Goal: Transaction & Acquisition: Download file/media

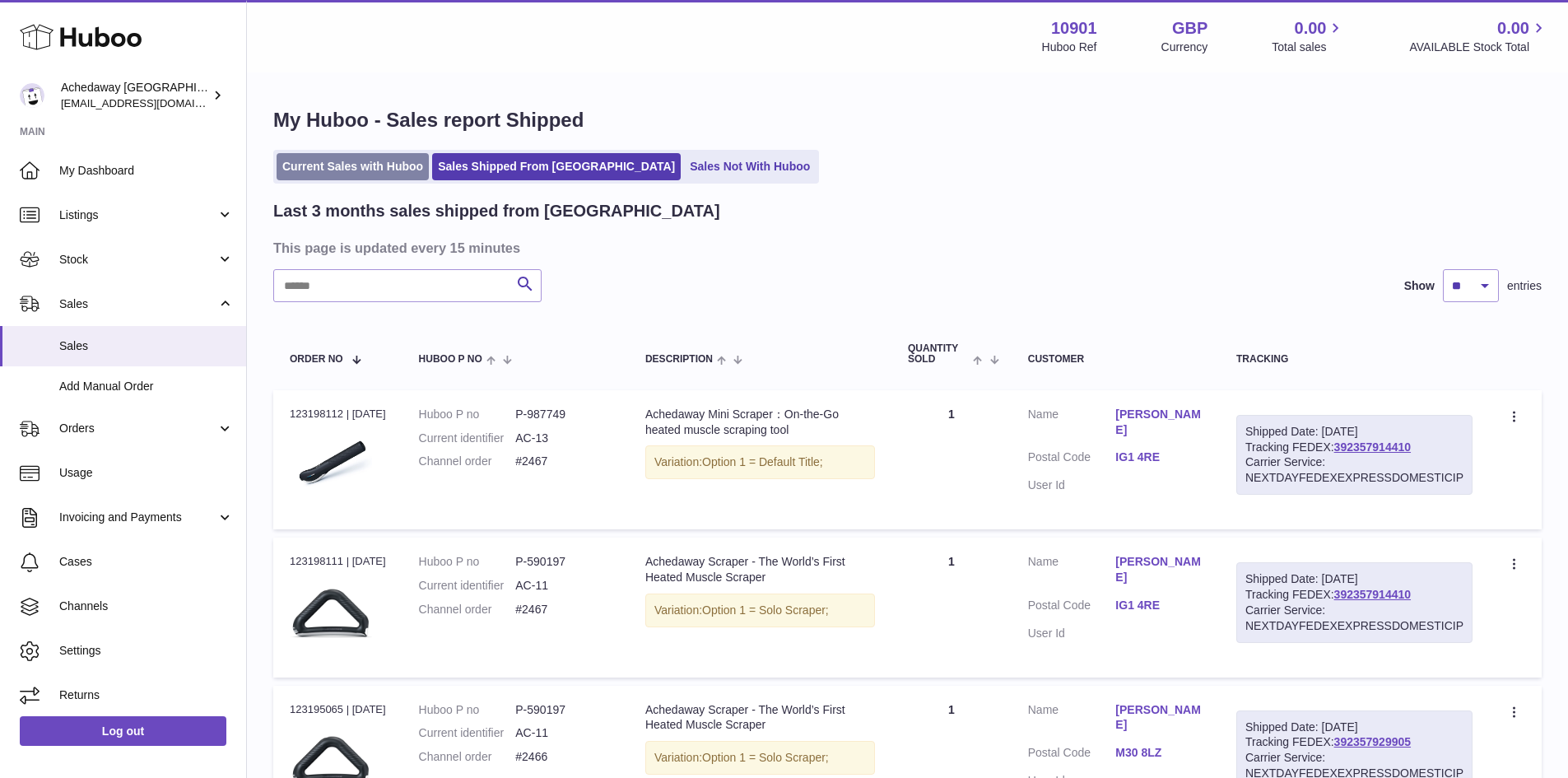
click at [369, 178] on link "Current Sales with Huboo" at bounding box center [352, 166] width 152 height 27
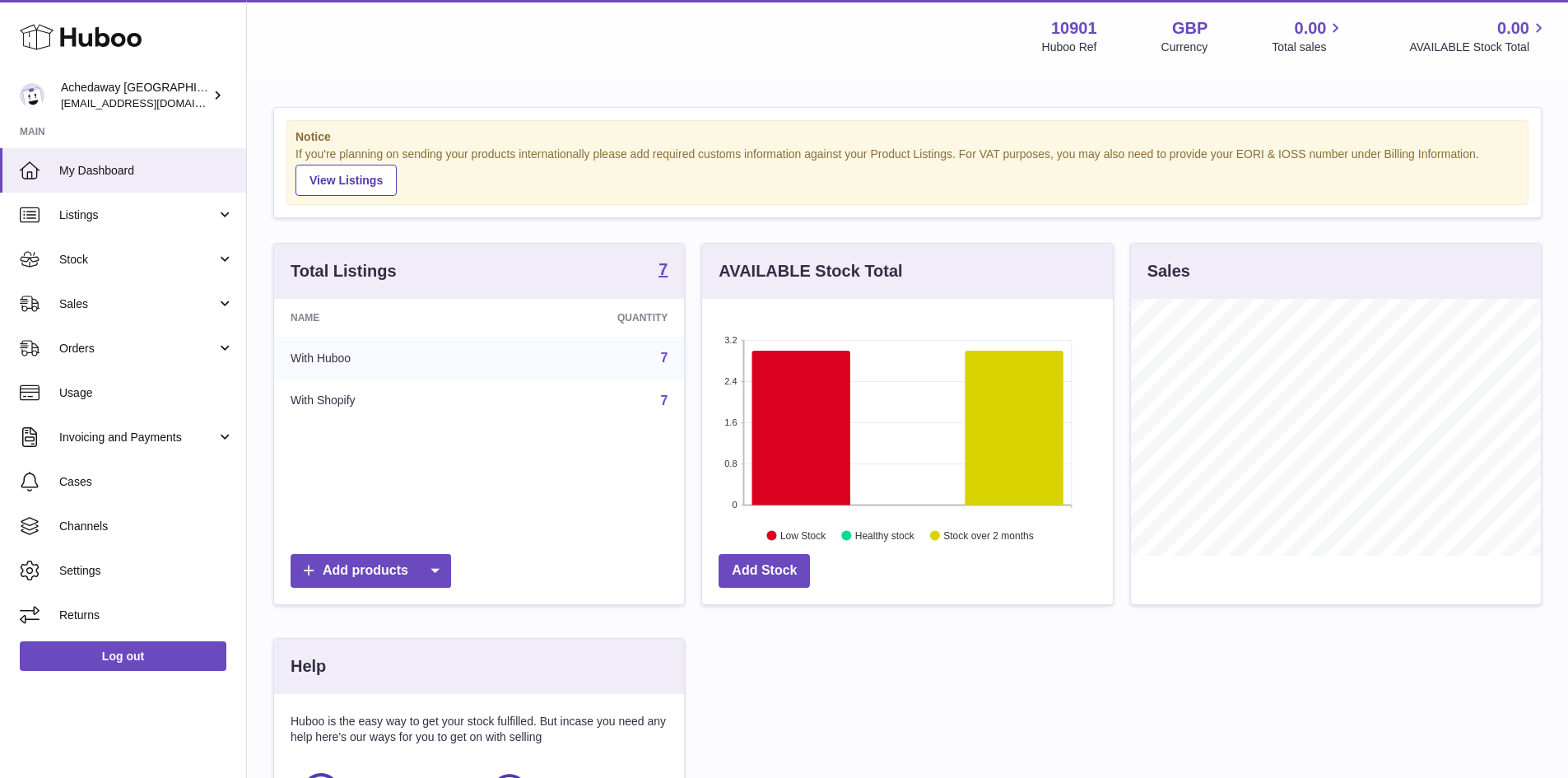
scroll to position [257, 411]
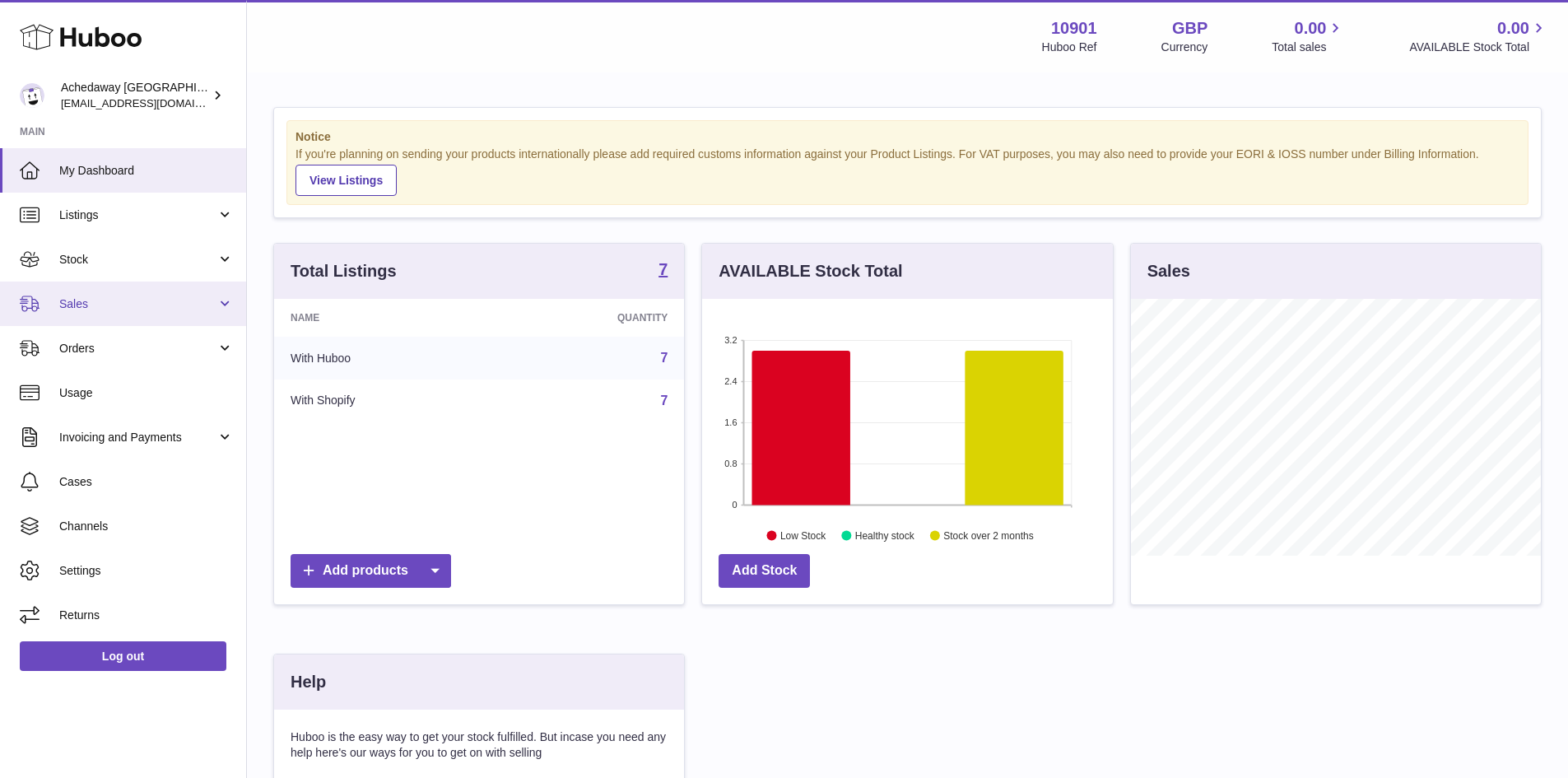
click at [70, 310] on span "Sales" at bounding box center [138, 304] width 157 height 15
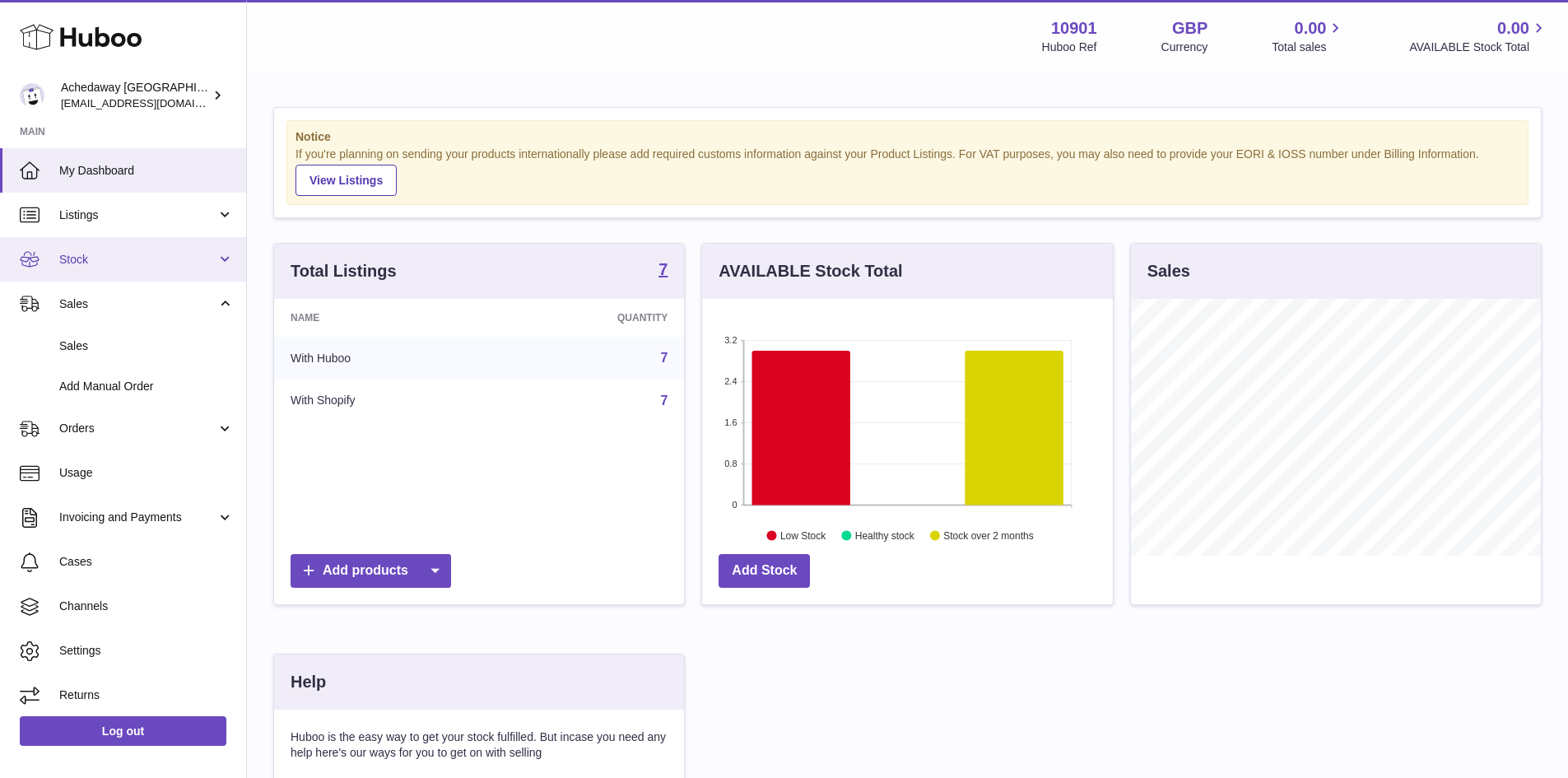
click at [145, 274] on link "Stock" at bounding box center [123, 259] width 246 height 44
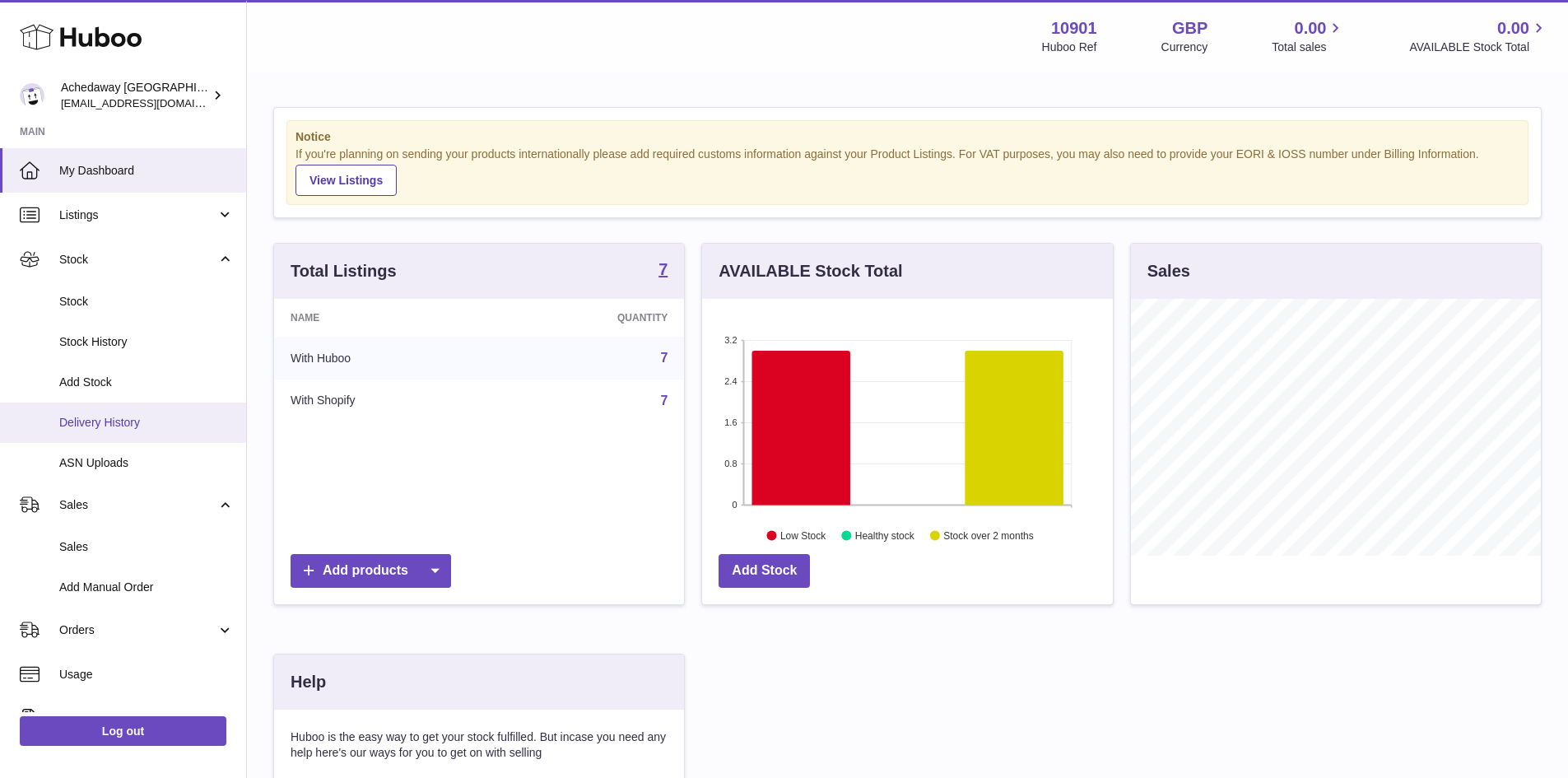
click at [163, 408] on link "Delivery History" at bounding box center [123, 423] width 246 height 41
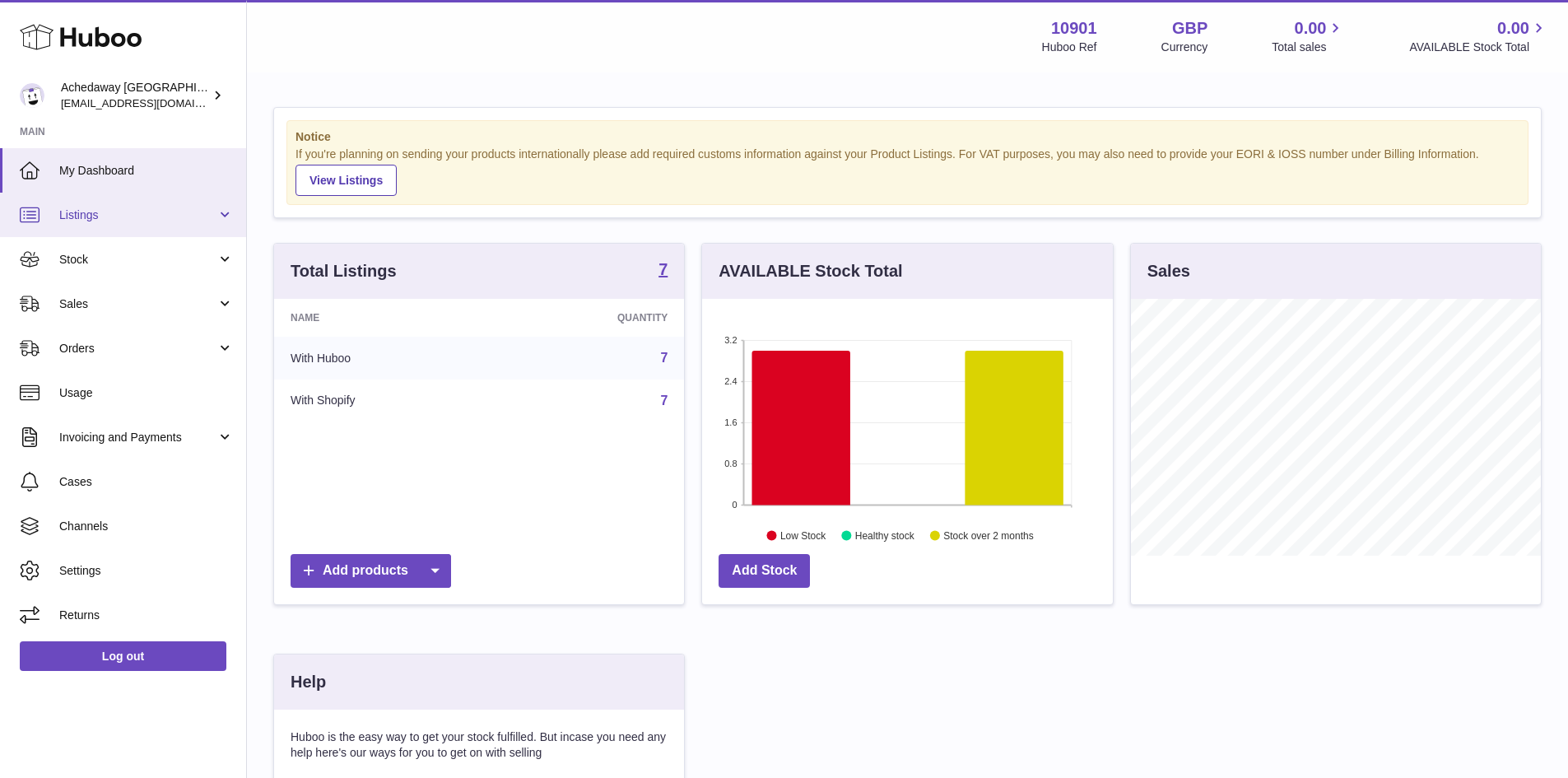
scroll to position [257, 411]
click at [174, 264] on span "Stock" at bounding box center [138, 260] width 157 height 15
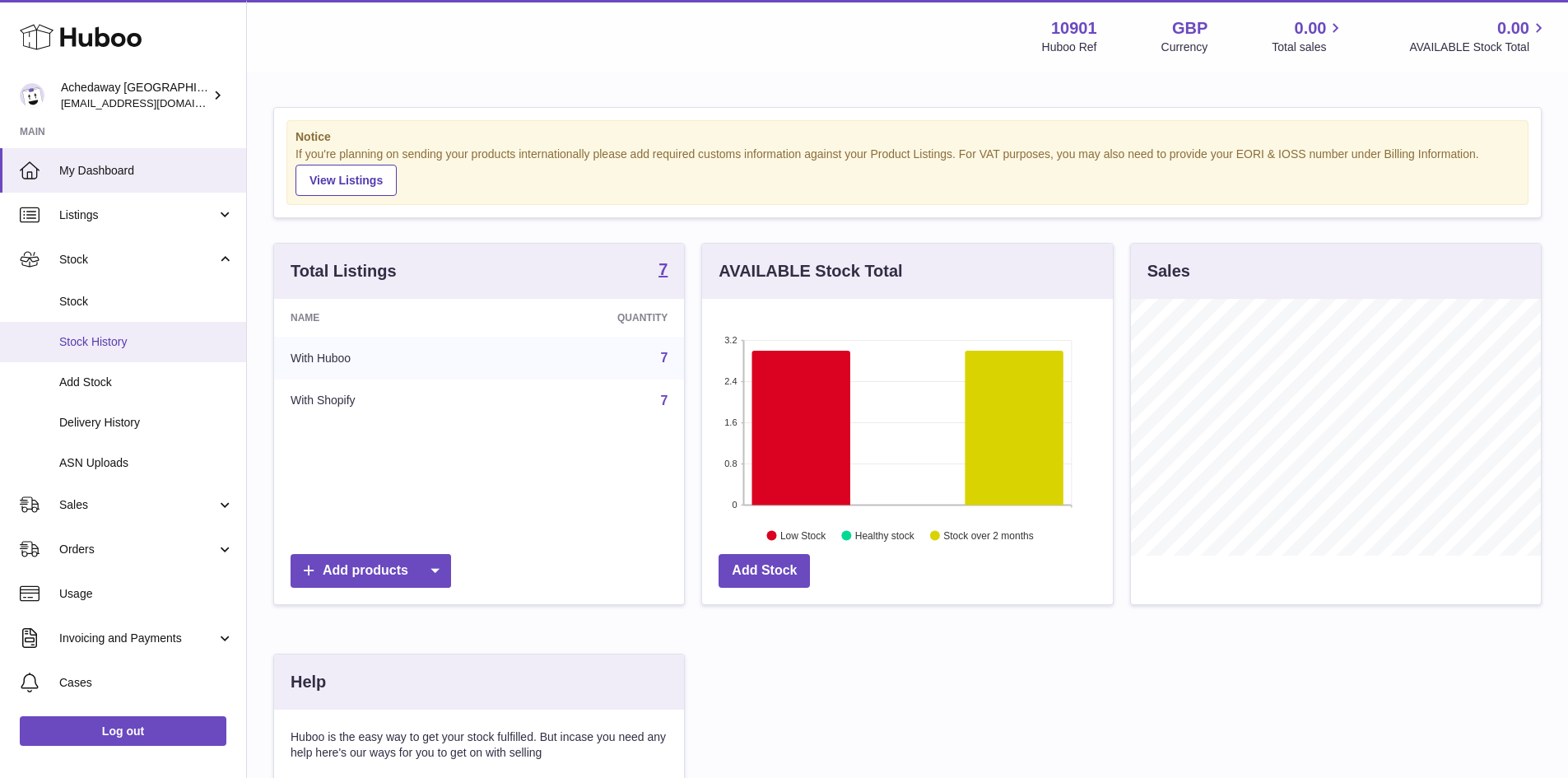
click at [166, 335] on span "Stock History" at bounding box center [147, 342] width 175 height 15
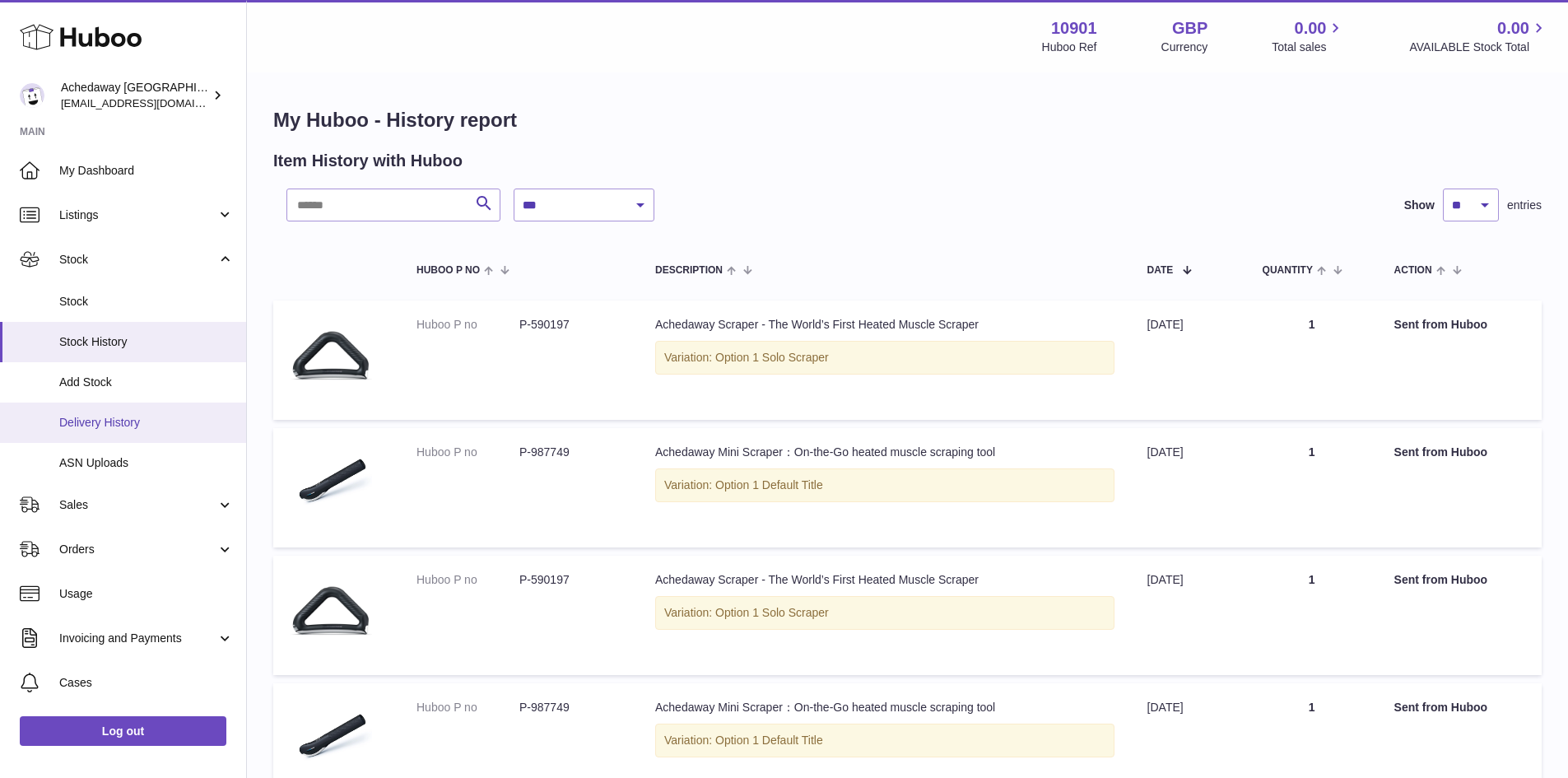
click at [166, 412] on link "Delivery History" at bounding box center [123, 423] width 246 height 41
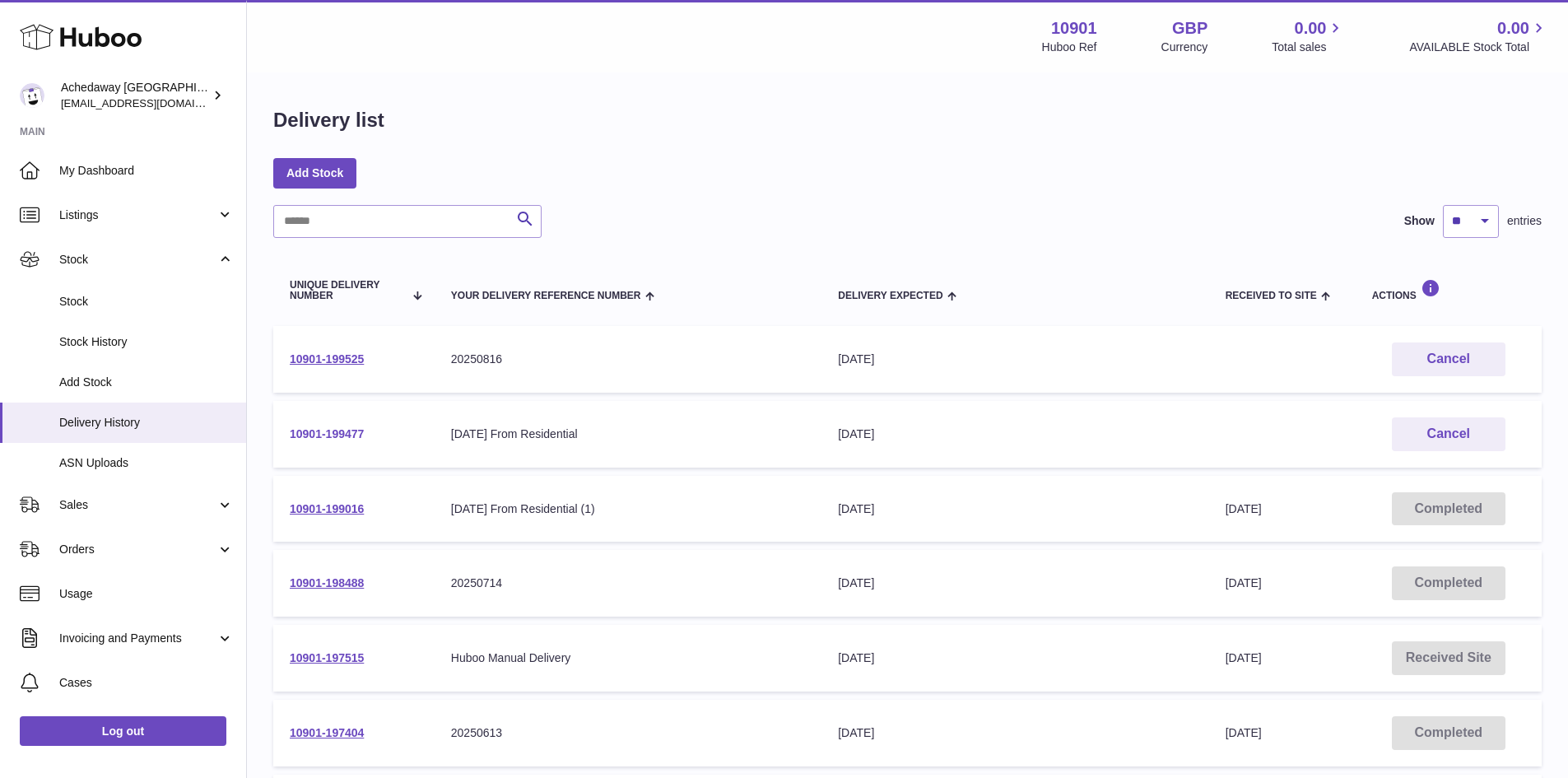
click at [319, 437] on link "10901-199477" at bounding box center [326, 434] width 74 height 14
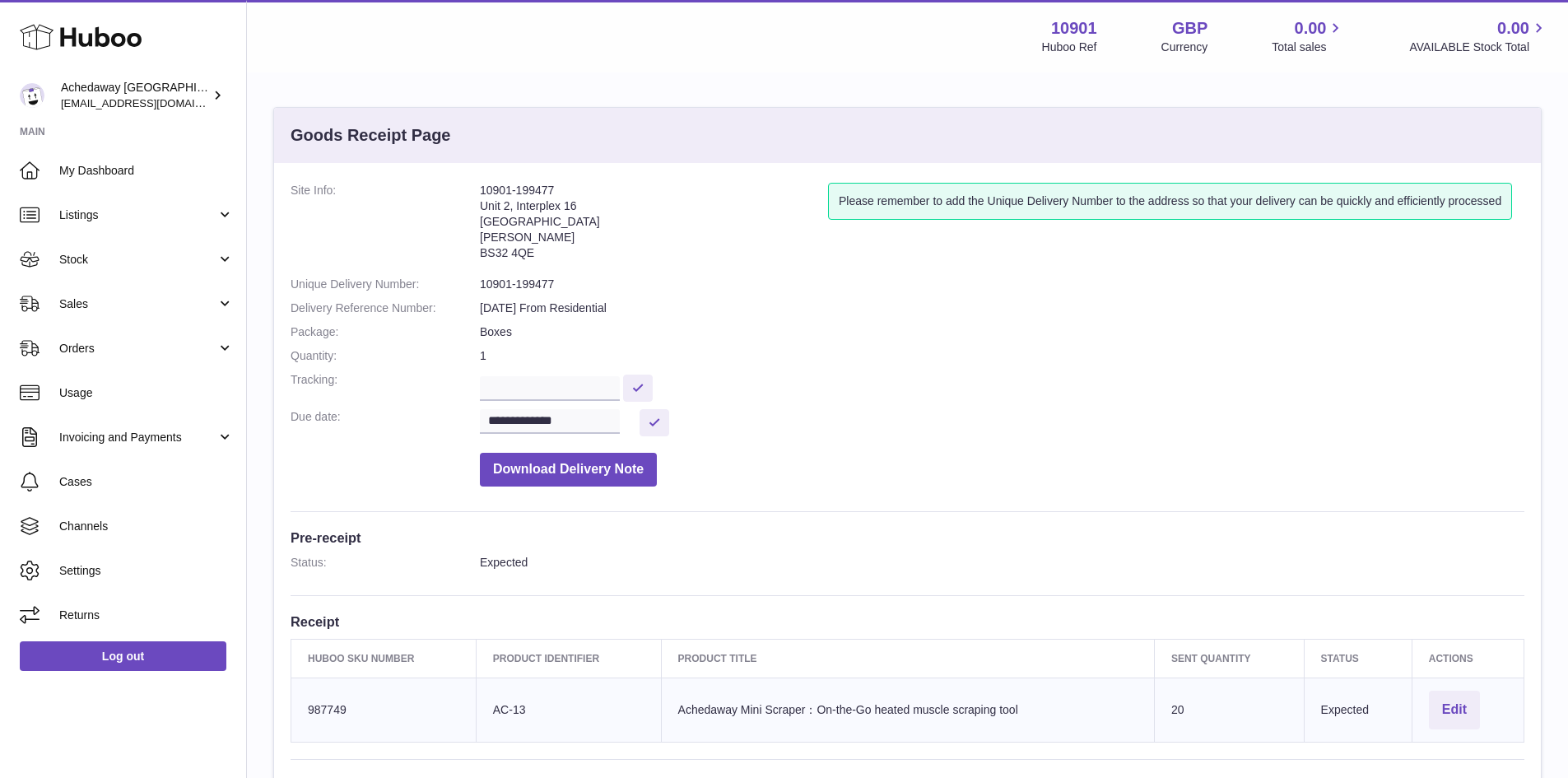
click at [521, 279] on dd "10901-199477" at bounding box center [1002, 285] width 1044 height 15
copy dl "10901-199477"
drag, startPoint x: 149, startPoint y: 244, endPoint x: 150, endPoint y: 256, distance: 12.0
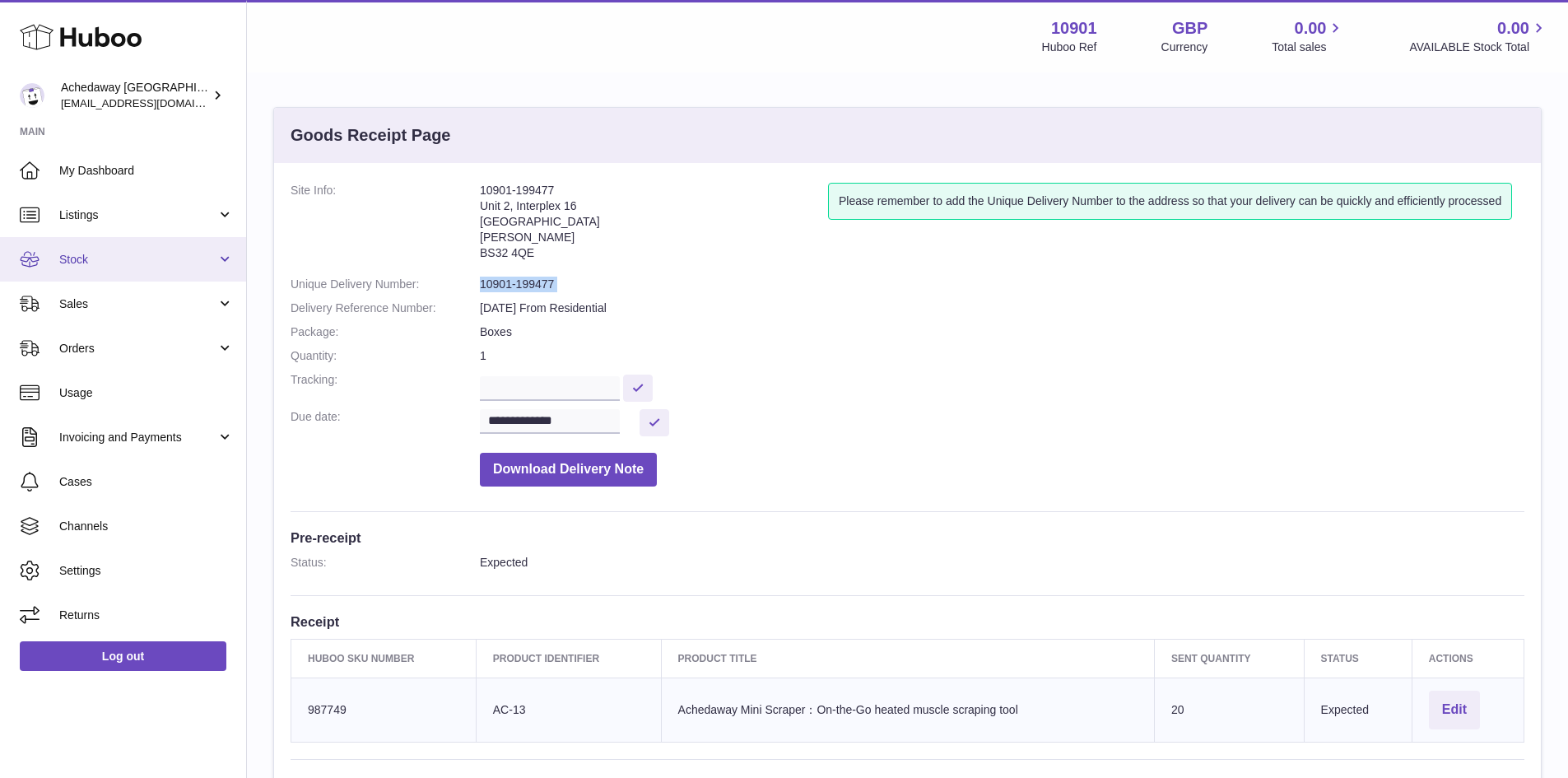
click at [149, 245] on link "Stock" at bounding box center [123, 259] width 246 height 44
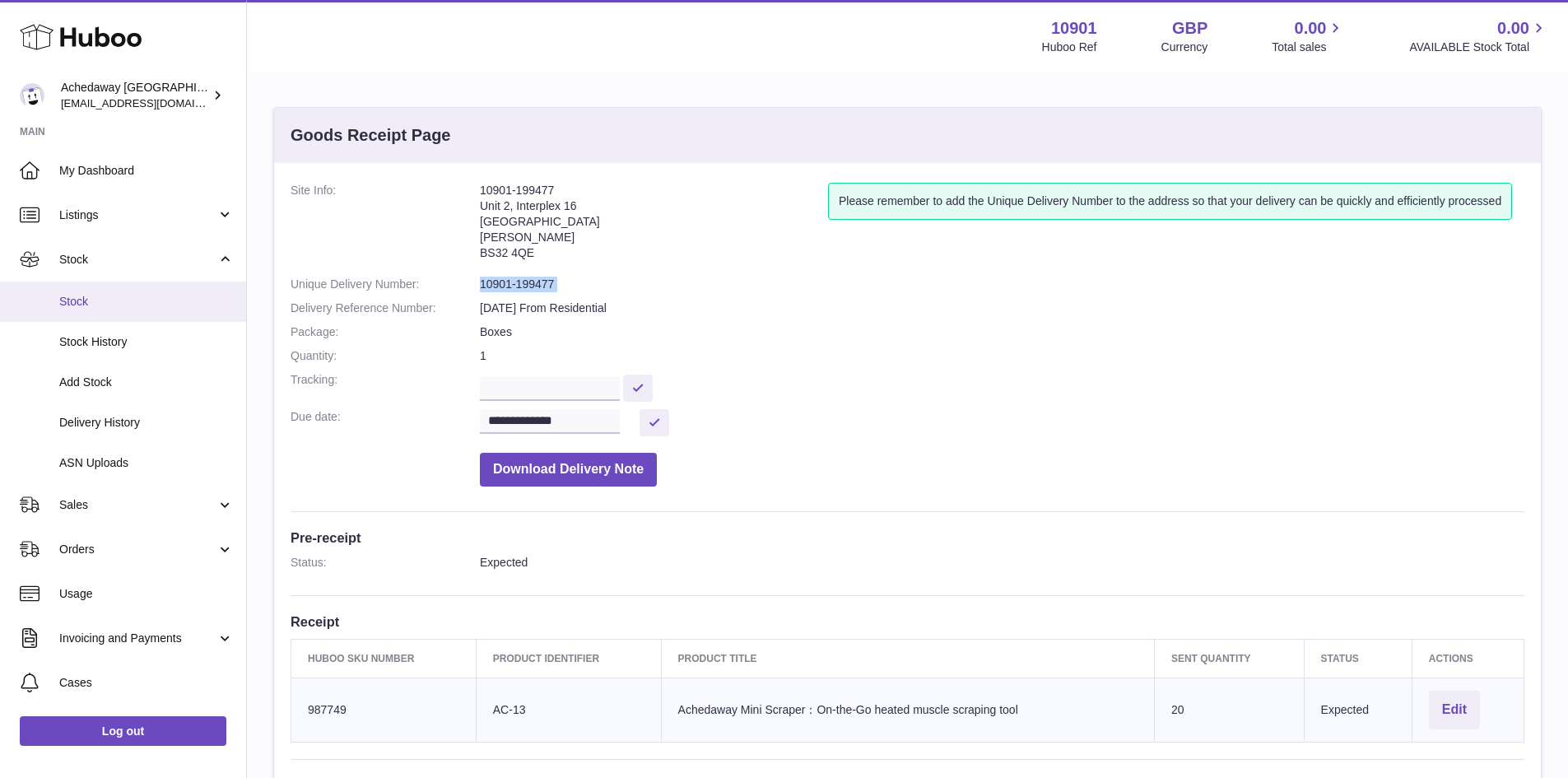
click at [146, 299] on span "Stock" at bounding box center [147, 302] width 175 height 15
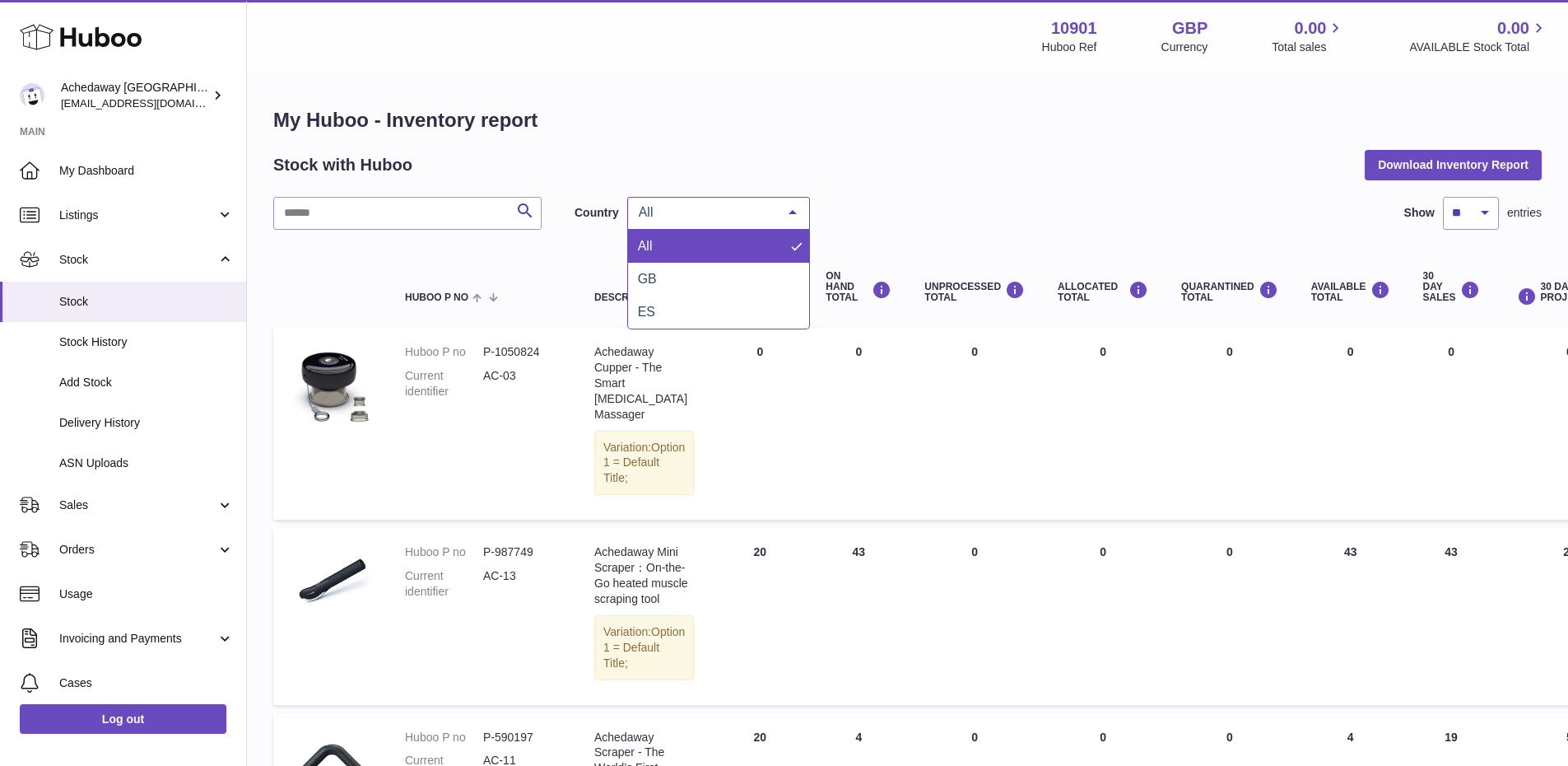
click at [657, 221] on div "All" at bounding box center [718, 213] width 183 height 33
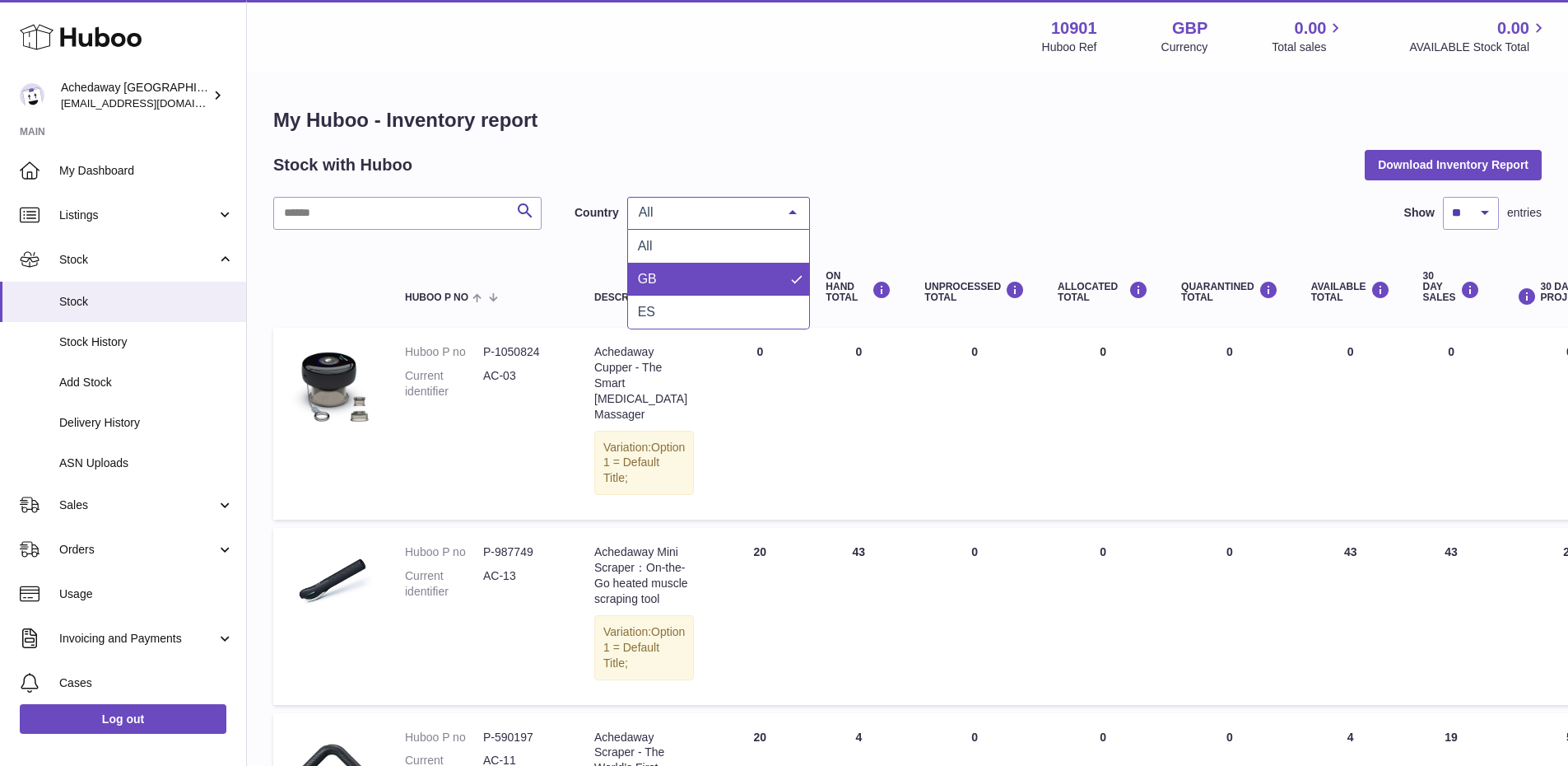
click at [672, 284] on span "GB" at bounding box center [718, 279] width 181 height 33
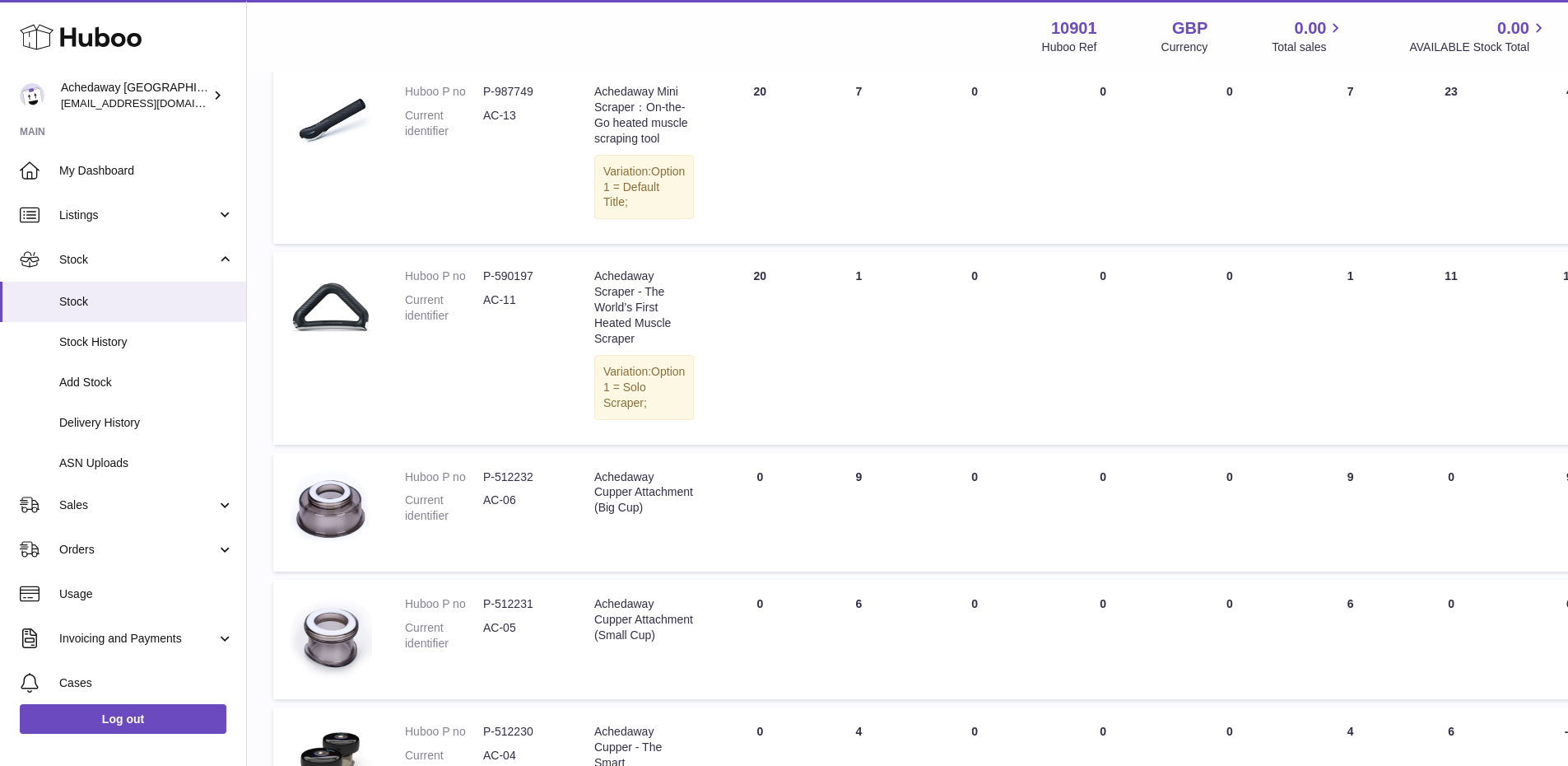
scroll to position [58, 0]
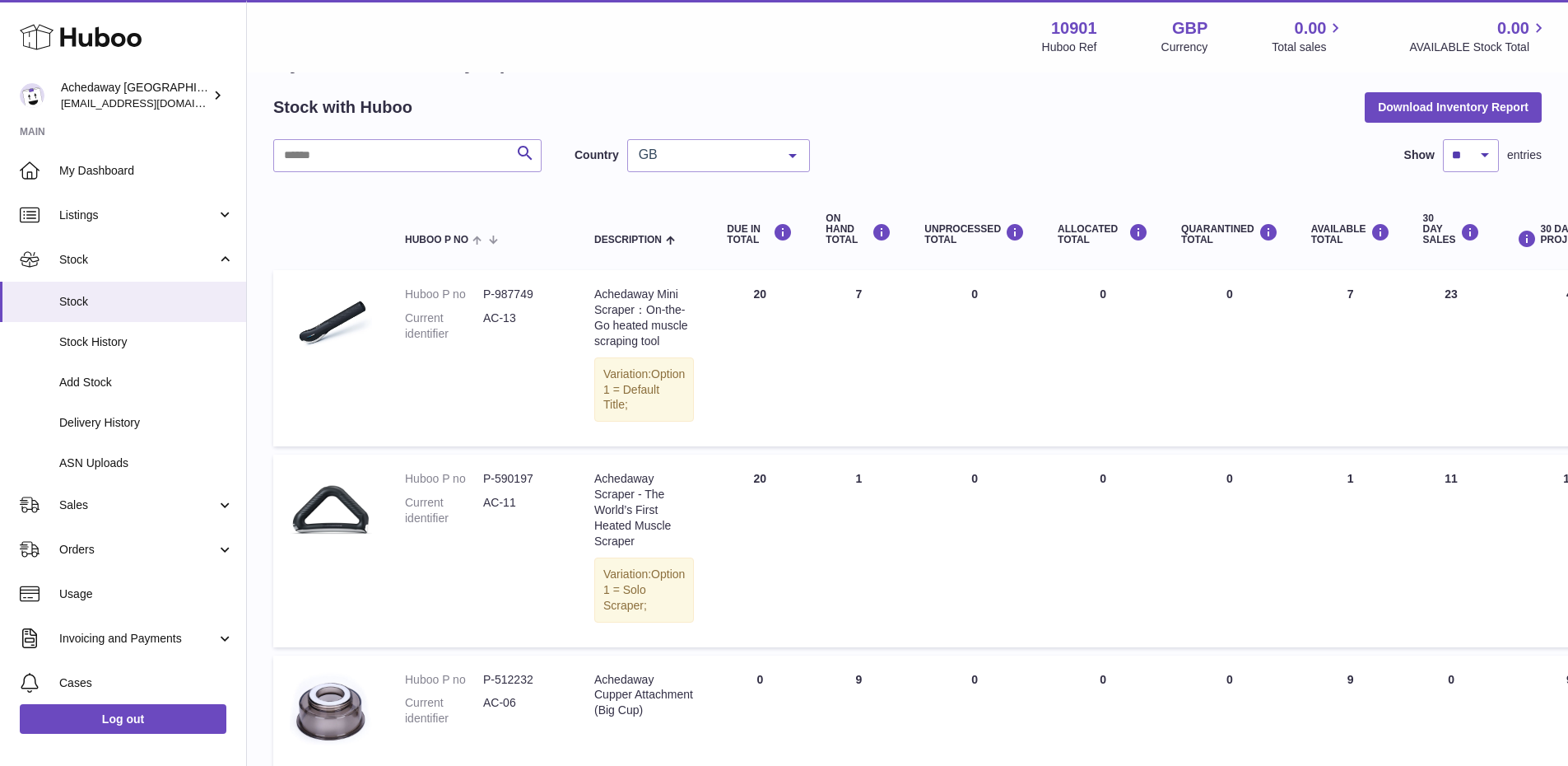
click at [515, 299] on dd "P-987749" at bounding box center [522, 294] width 78 height 15
click at [514, 299] on dd "P-987749" at bounding box center [522, 294] width 78 height 15
copy dl "P-987749"
click at [205, 301] on span "Stock" at bounding box center [147, 301] width 175 height 15
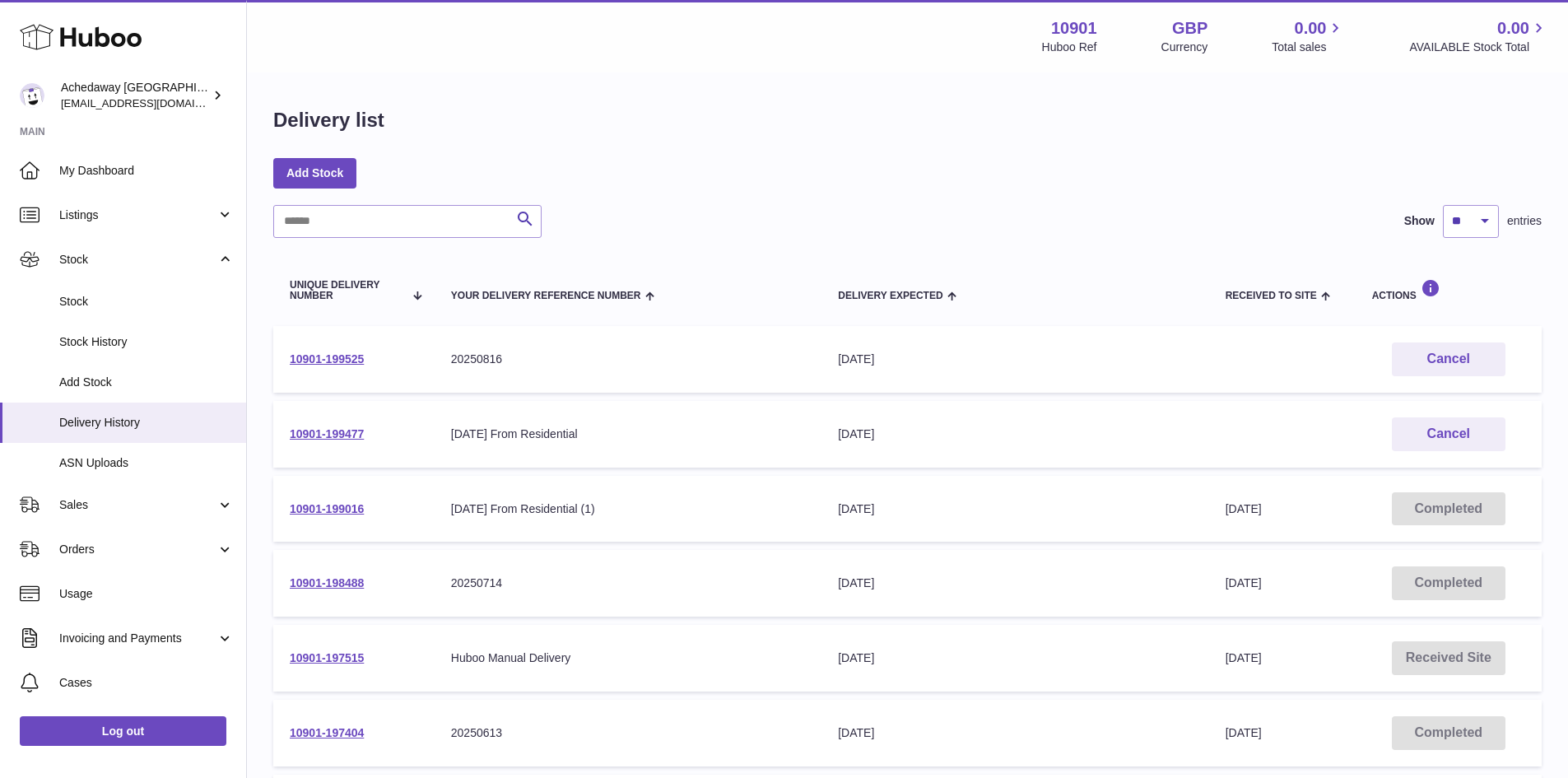
drag, startPoint x: 912, startPoint y: 432, endPoint x: 278, endPoint y: 439, distance: 634.0
click at [278, 439] on tr "10901-199477 Your Delivery Reference Number 14-08-2025 From Residential Deliver…" at bounding box center [908, 434] width 1268 height 67
click at [155, 422] on span "Delivery History" at bounding box center [147, 423] width 175 height 15
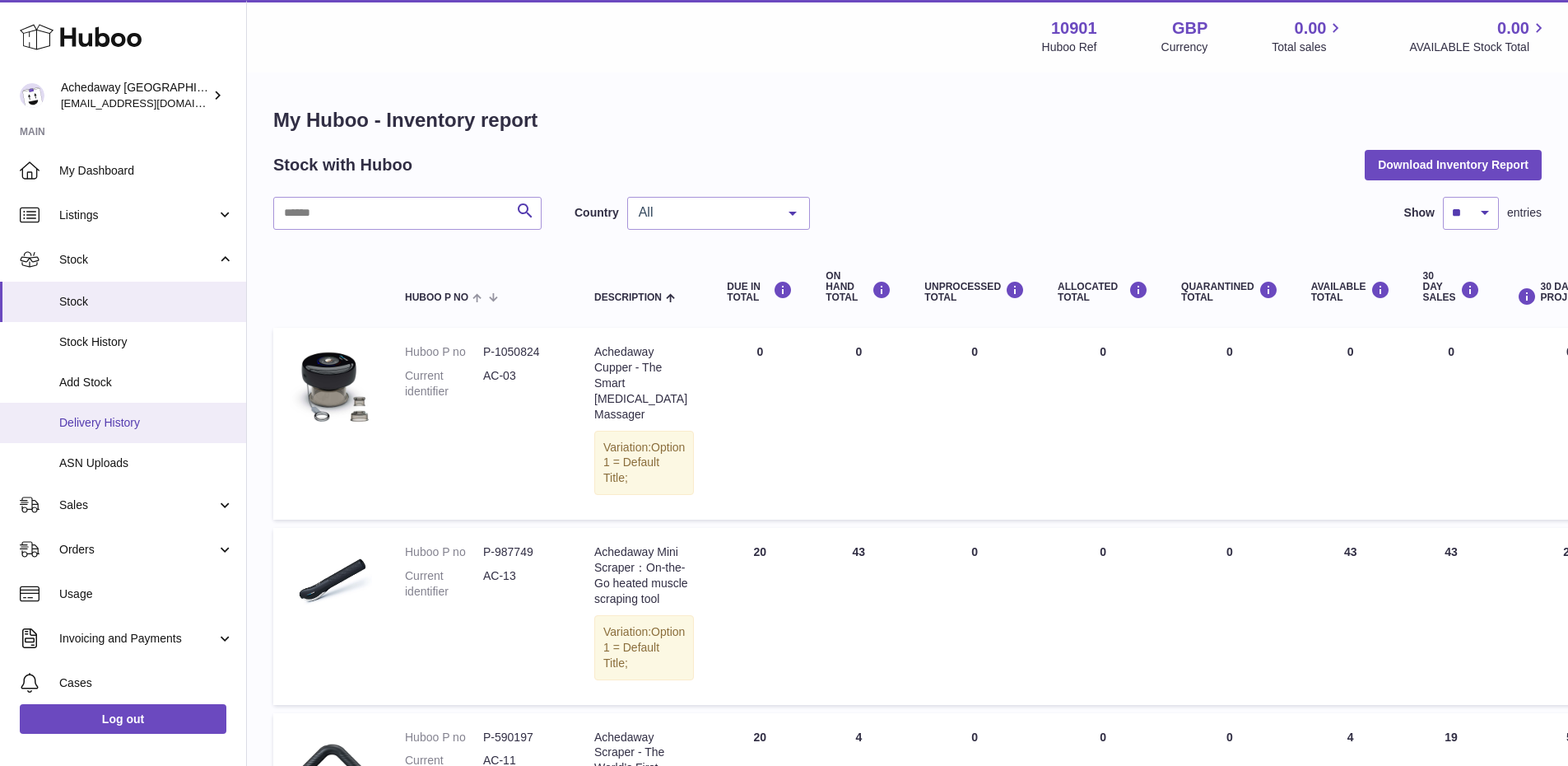
click at [154, 410] on link "Delivery History" at bounding box center [123, 423] width 246 height 41
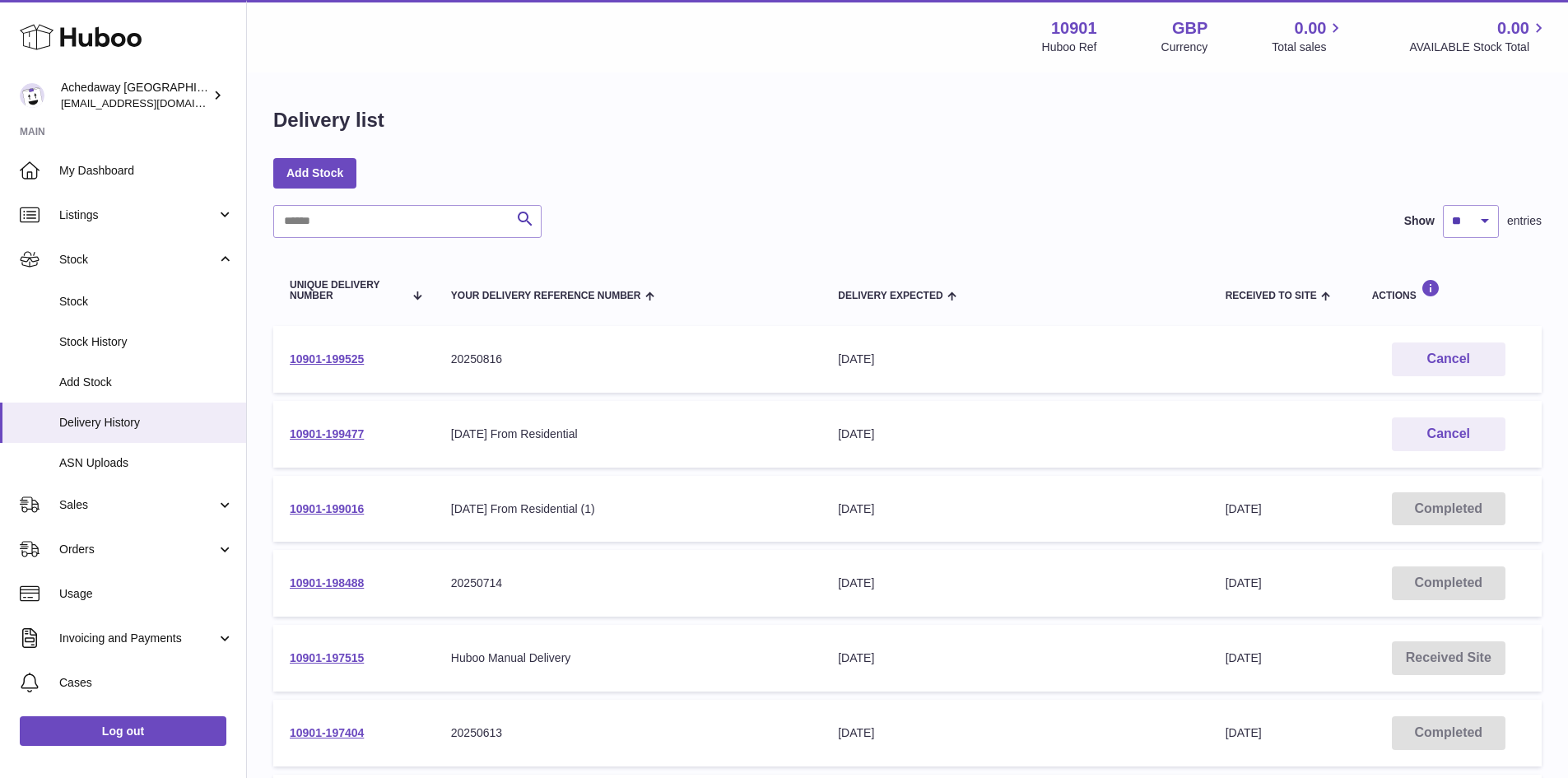
click at [301, 446] on td "10901-199477" at bounding box center [354, 434] width 161 height 67
click at [301, 430] on link "10901-199477" at bounding box center [326, 434] width 74 height 14
drag, startPoint x: 94, startPoint y: 271, endPoint x: 100, endPoint y: 288, distance: 18.0
click at [94, 271] on link "Stock" at bounding box center [123, 259] width 246 height 44
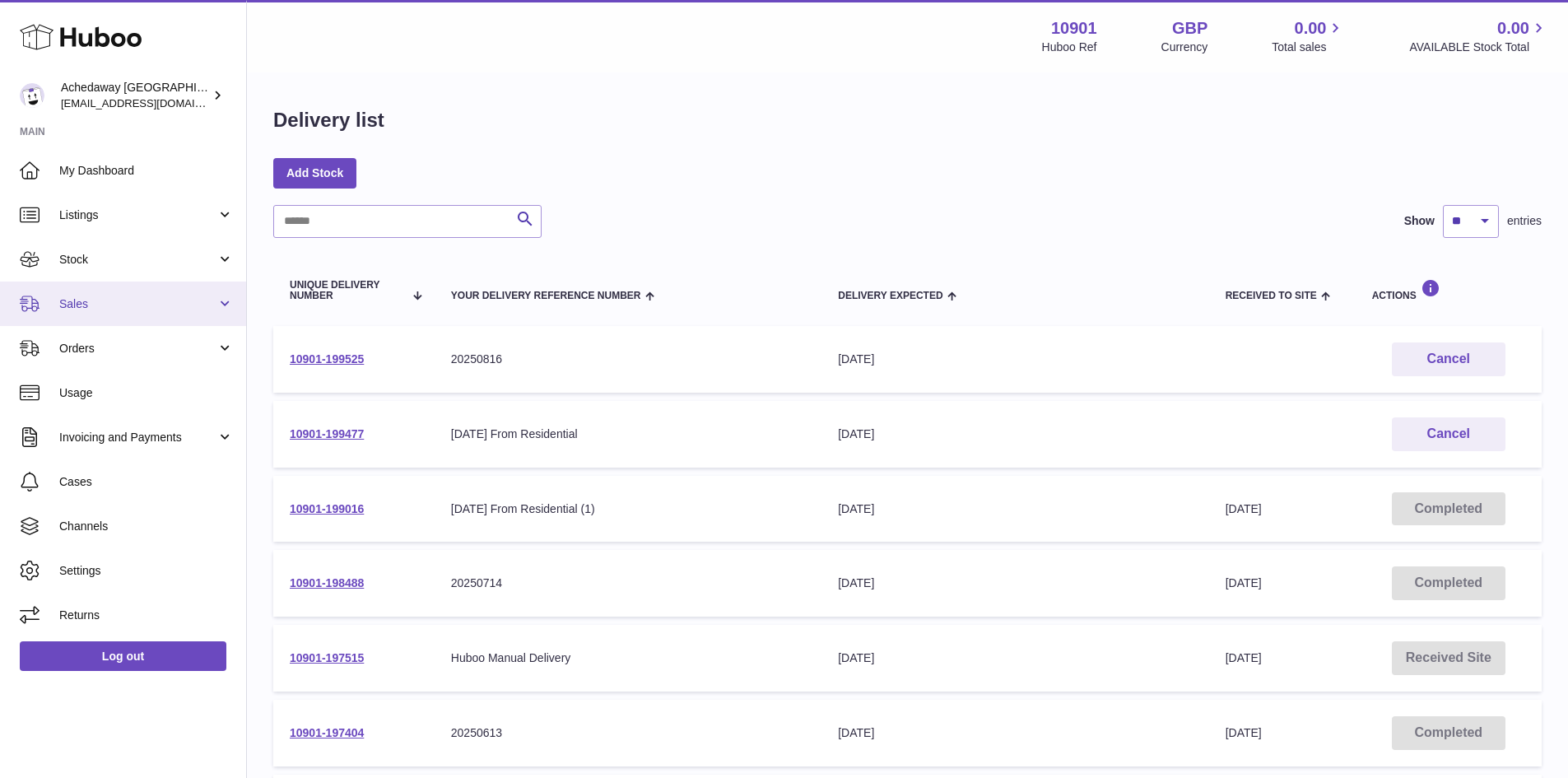
click at [144, 313] on link "Sales" at bounding box center [123, 304] width 246 height 44
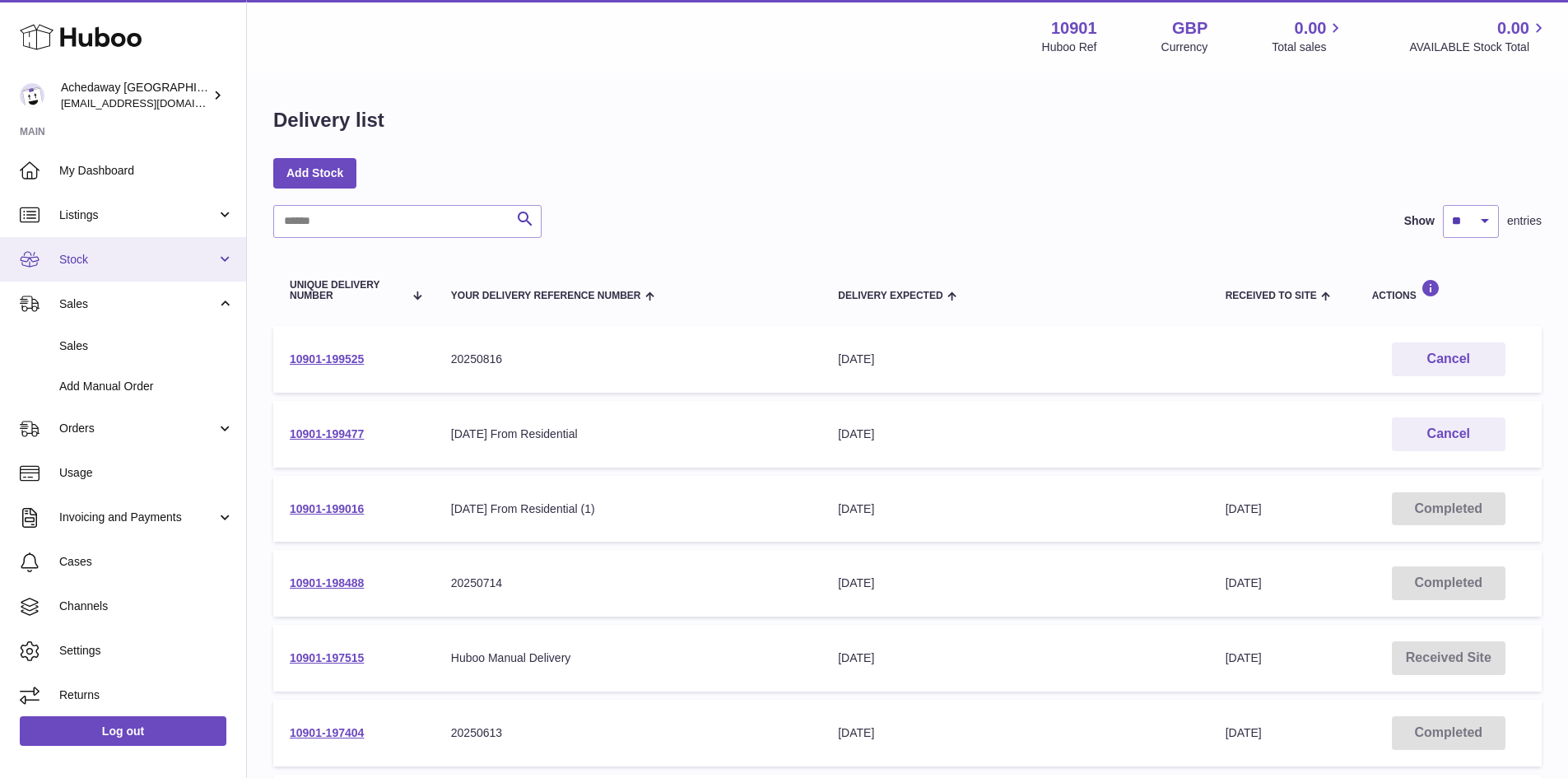
click at [133, 237] on link "Stock" at bounding box center [123, 259] width 246 height 44
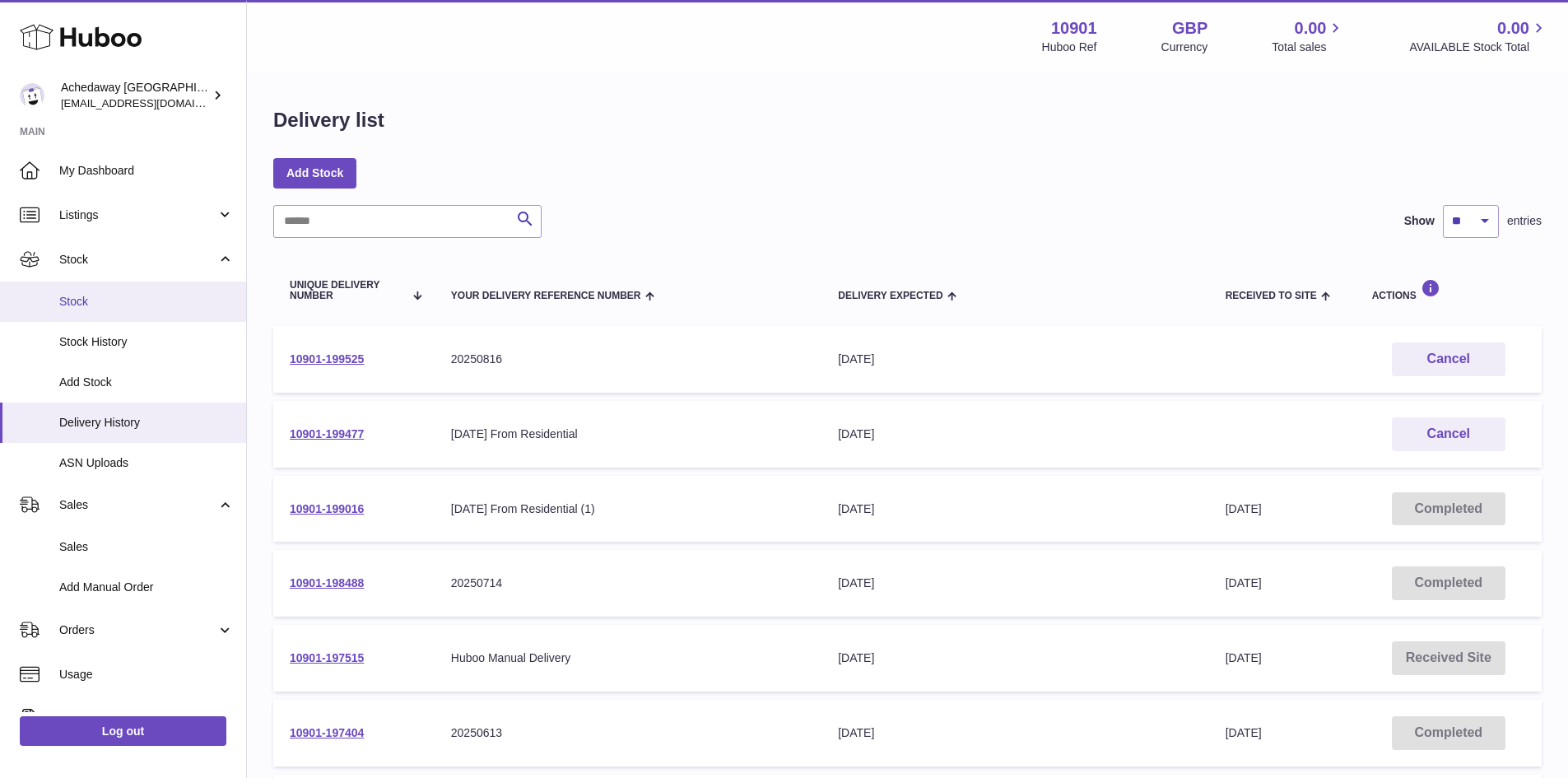
click at [134, 298] on span "Stock" at bounding box center [147, 302] width 175 height 15
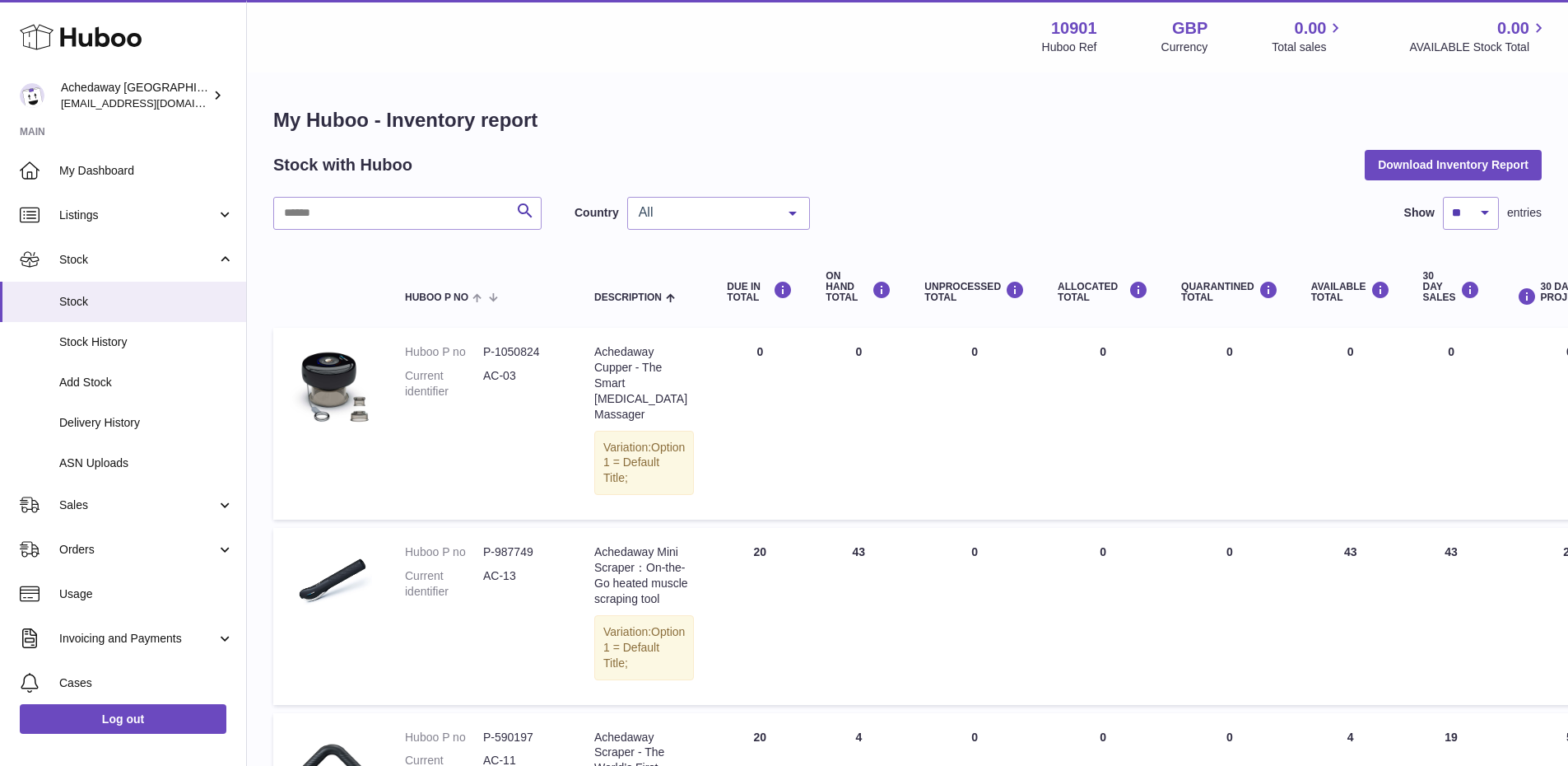
click at [169, 247] on link "Stock" at bounding box center [123, 259] width 246 height 44
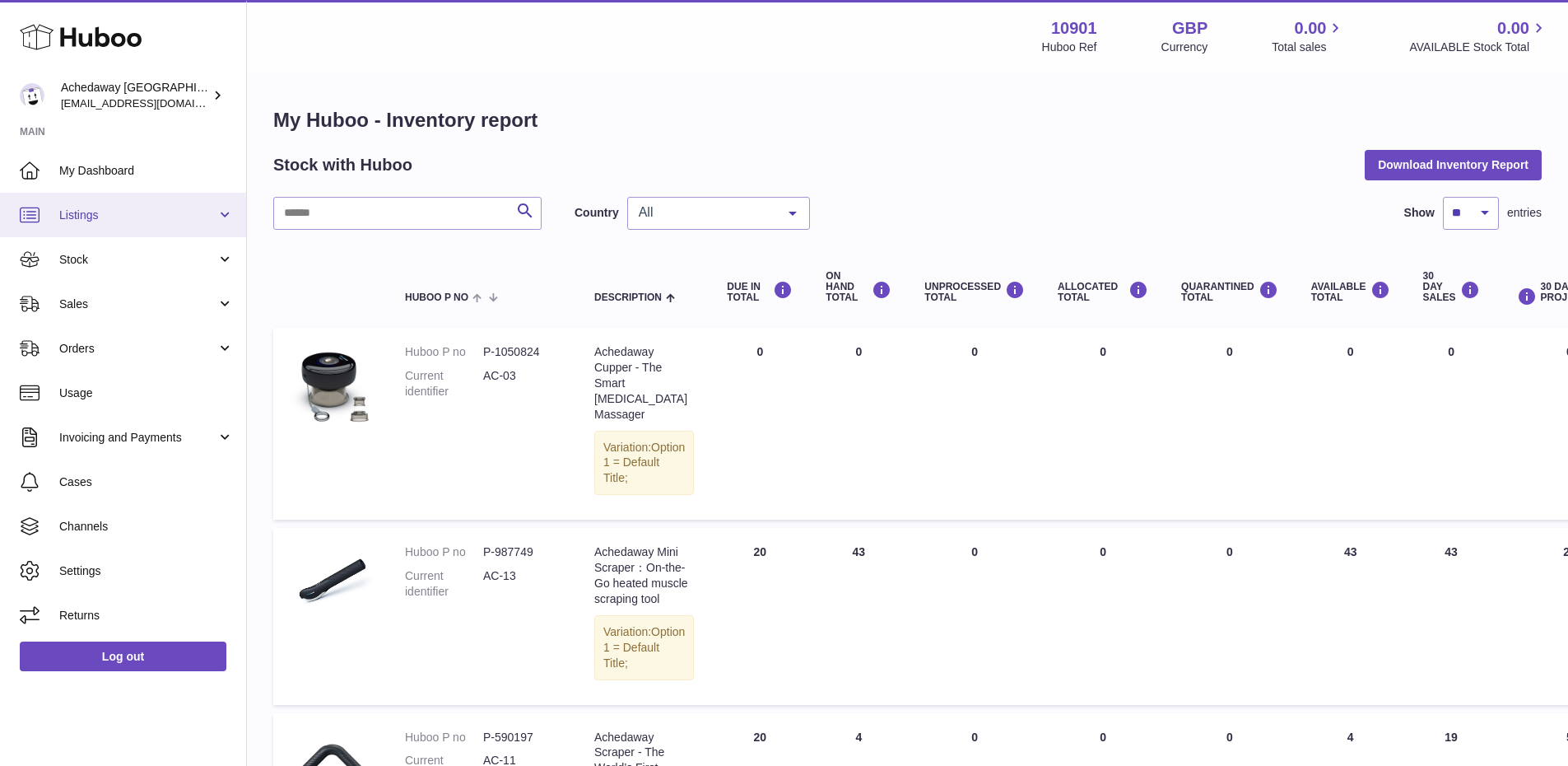
click at [160, 217] on span "Listings" at bounding box center [138, 215] width 157 height 15
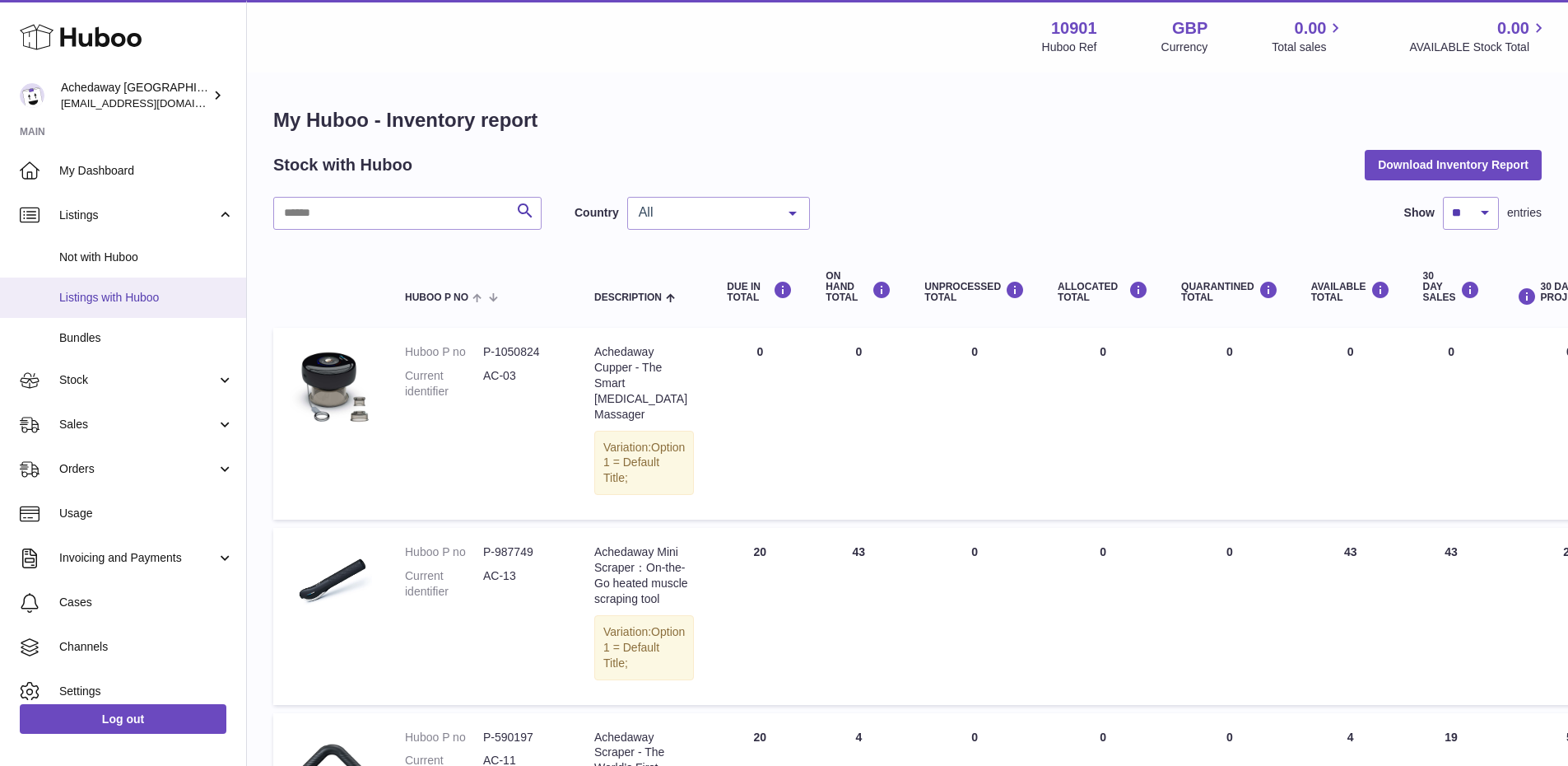
click at [137, 293] on span "Listings with Huboo" at bounding box center [147, 297] width 175 height 15
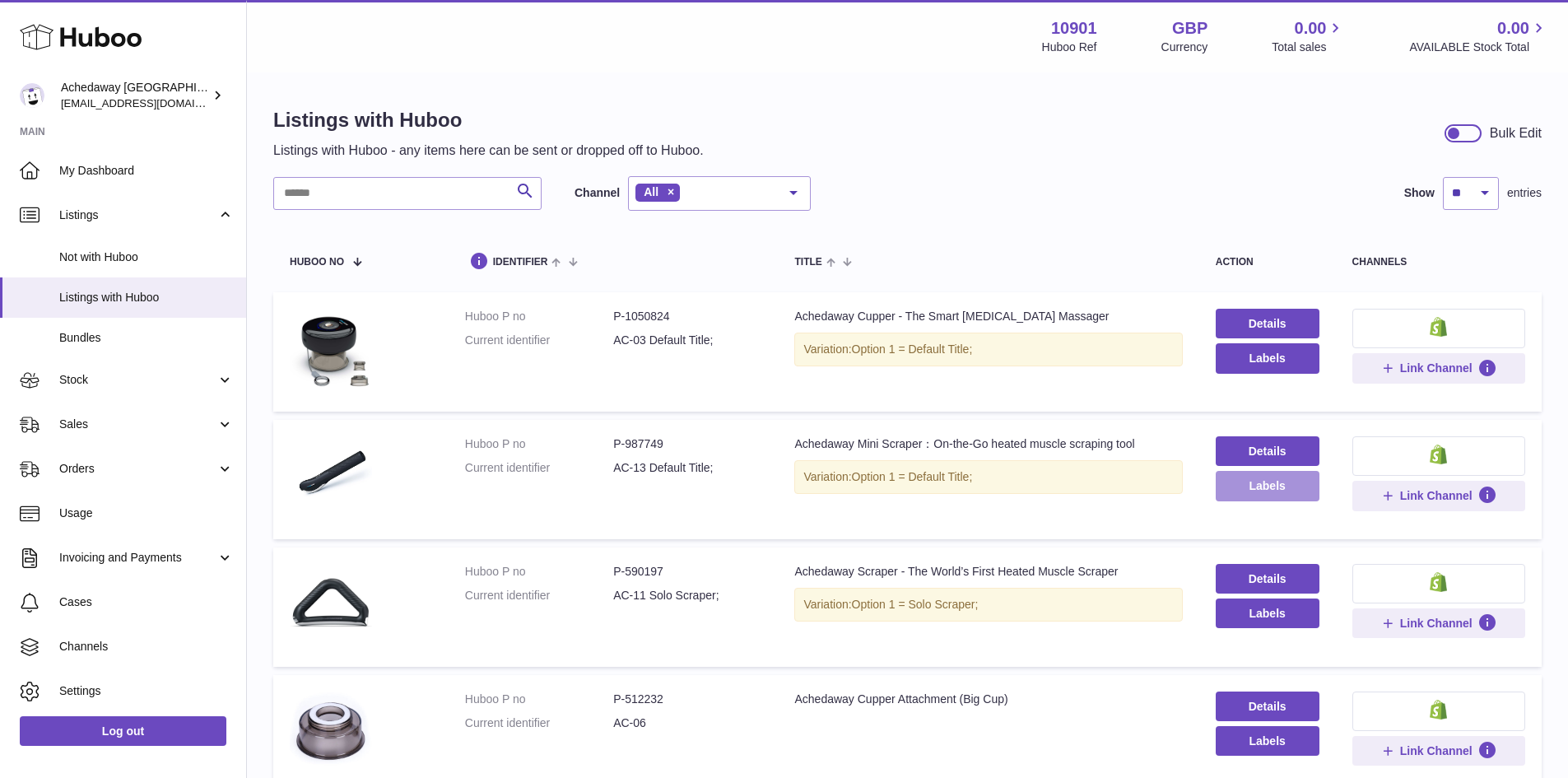
click at [1268, 484] on button "Labels" at bounding box center [1267, 486] width 104 height 30
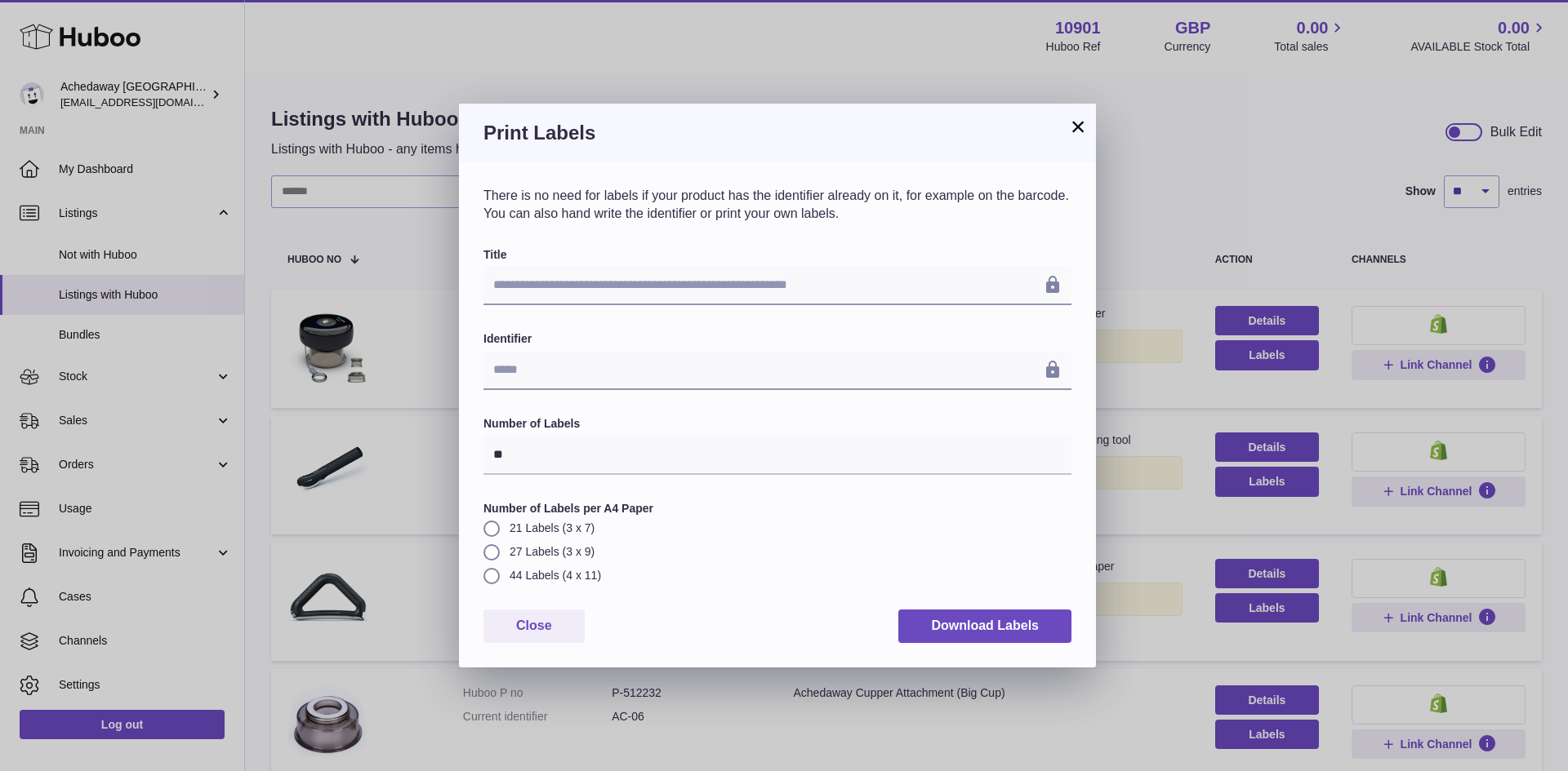
click at [504, 596] on div "**********" at bounding box center [777, 445] width 588 height 396
click at [488, 575] on label "44 Labels (4 x 11)" at bounding box center [777, 576] width 588 height 15
click at [525, 455] on input "**" at bounding box center [777, 455] width 588 height 40
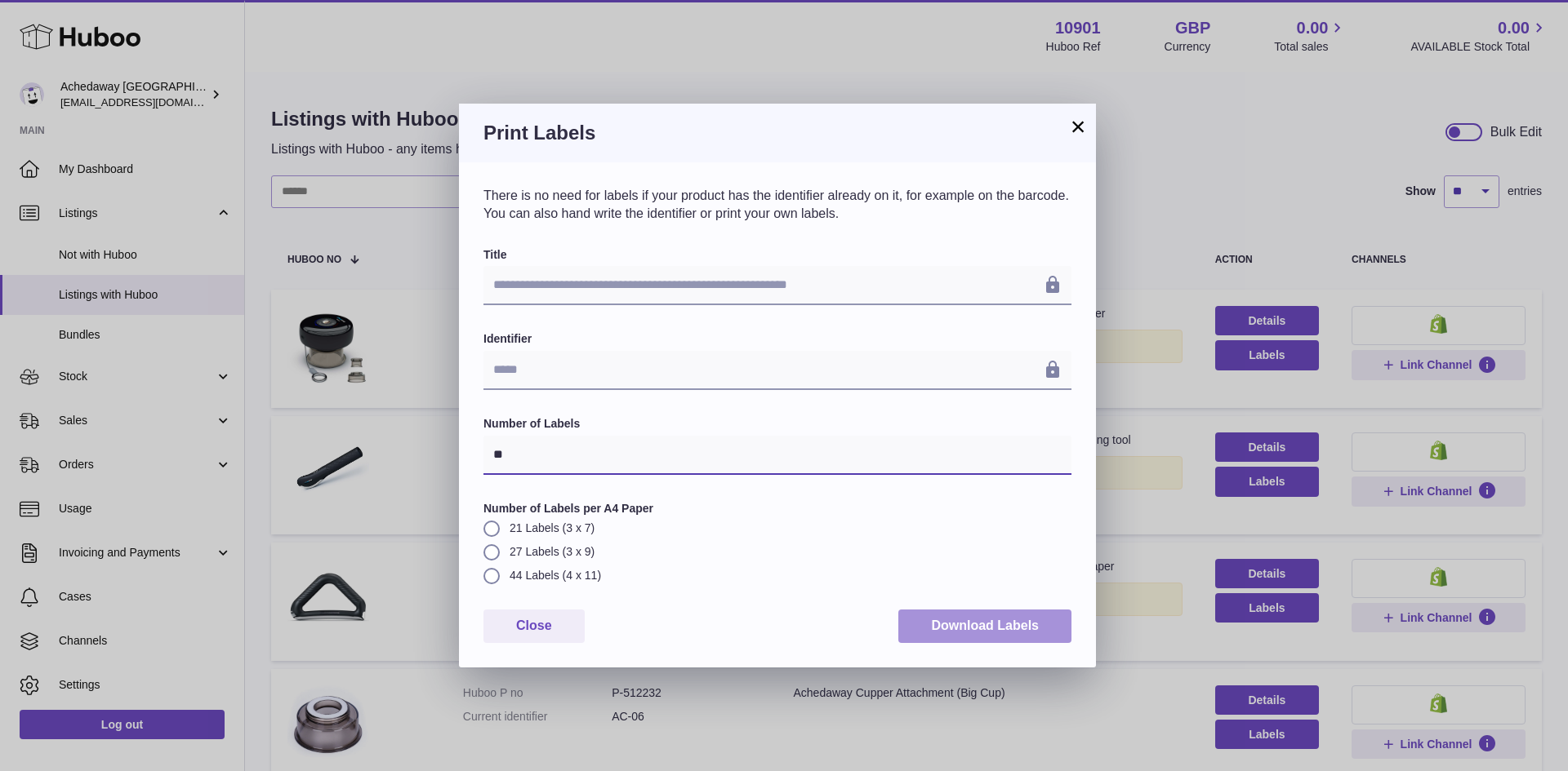
type input "**"
click at [986, 630] on button "Download Labels" at bounding box center [985, 626] width 173 height 34
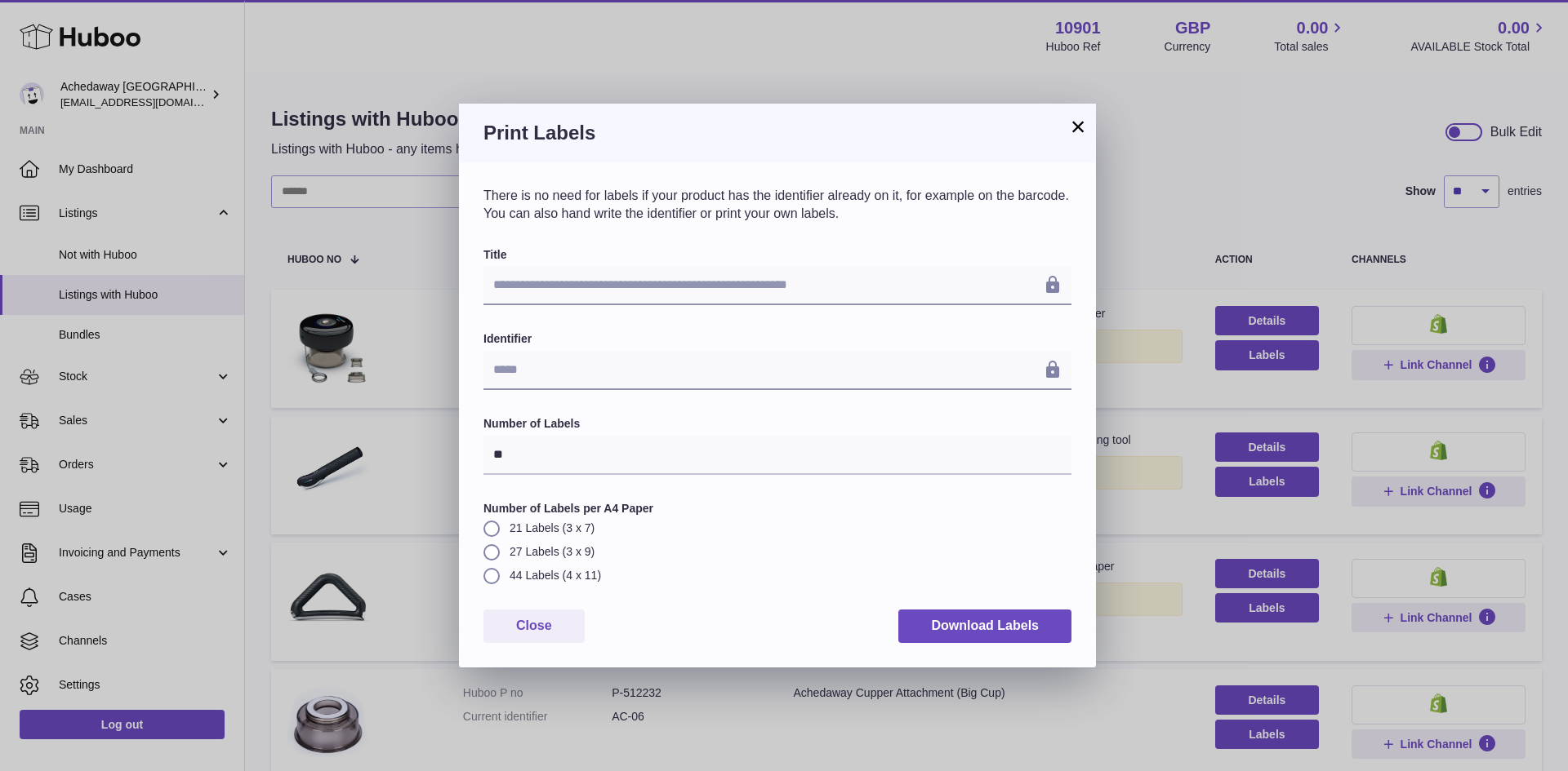
click at [1075, 134] on button "×" at bounding box center [1077, 126] width 19 height 19
